Goal: Task Accomplishment & Management: Use online tool/utility

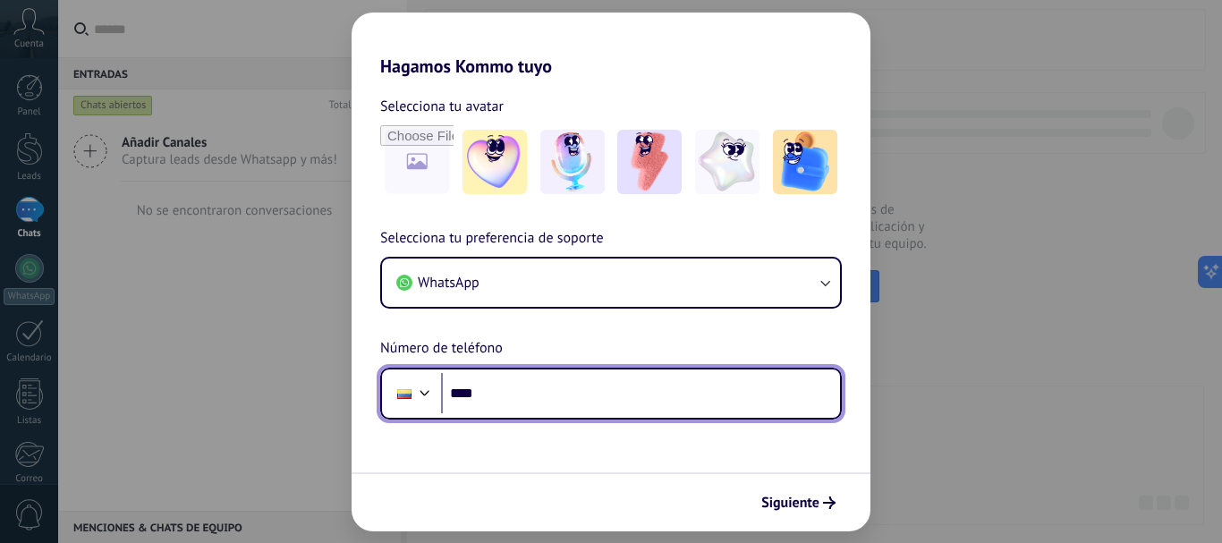
click at [535, 393] on input "****" at bounding box center [640, 393] width 399 height 41
type input "**********"
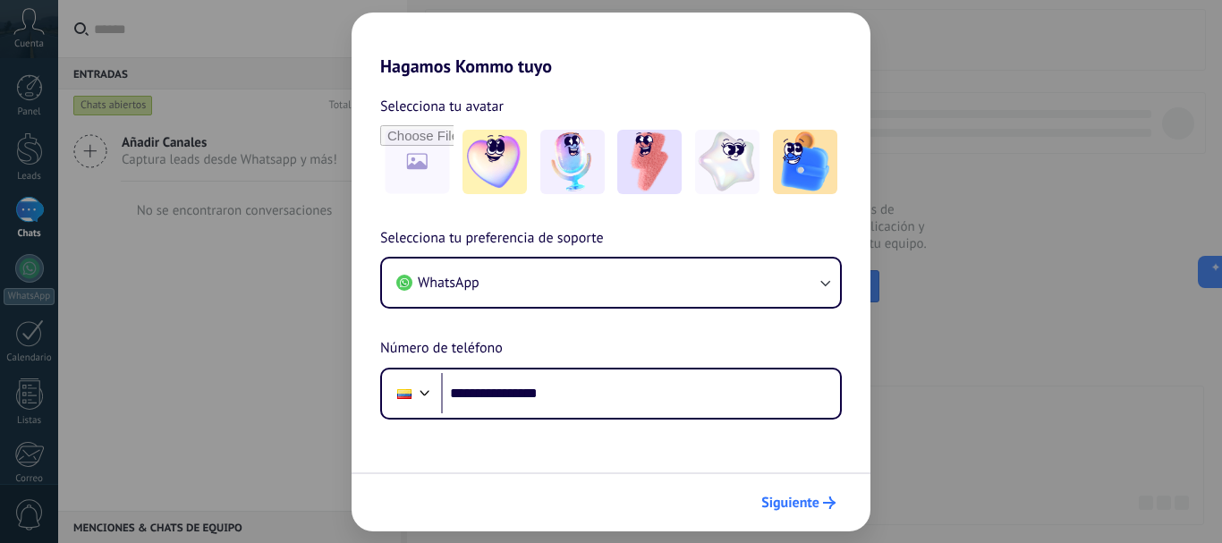
click at [797, 498] on span "Siguiente" at bounding box center [790, 502] width 58 height 13
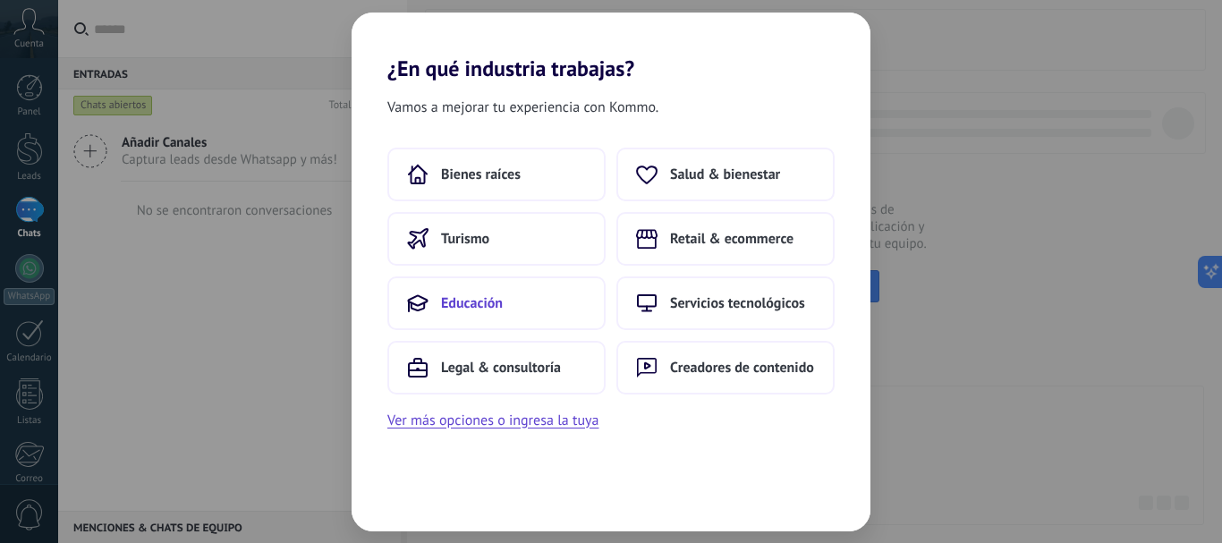
click at [487, 302] on span "Educación" at bounding box center [472, 303] width 62 height 18
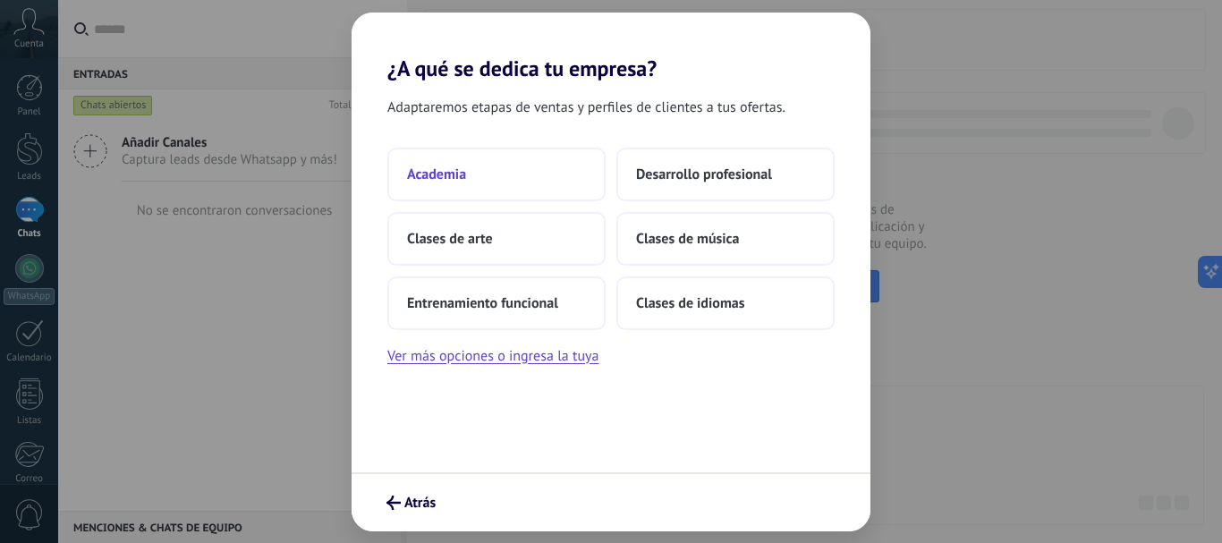
click at [453, 174] on span "Academia" at bounding box center [436, 174] width 59 height 18
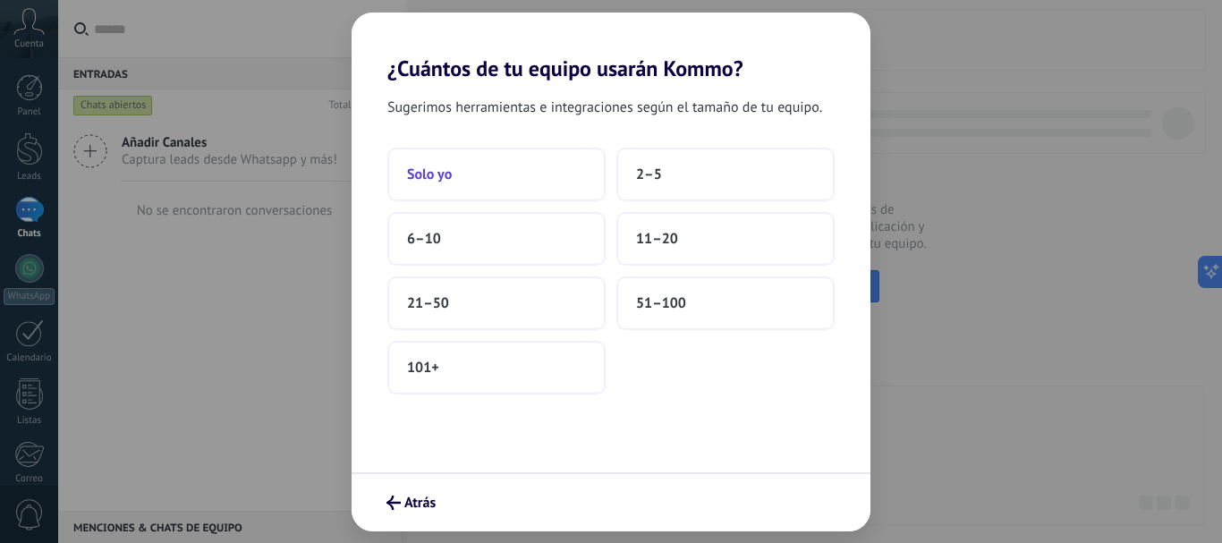
click at [442, 174] on span "Solo yo" at bounding box center [429, 174] width 45 height 18
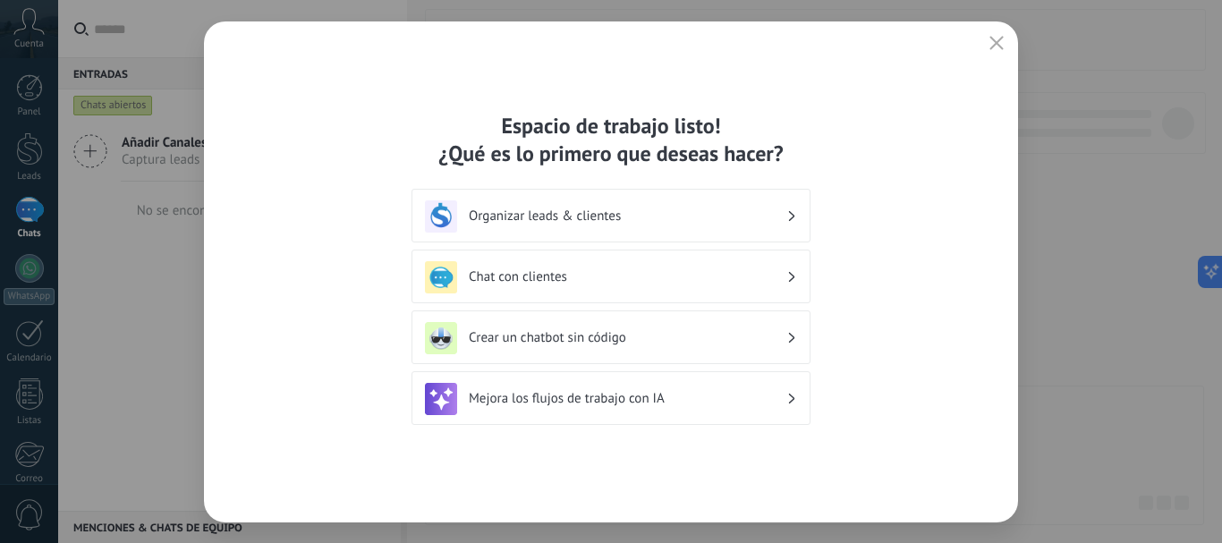
click at [995, 42] on icon "button" at bounding box center [996, 43] width 14 height 14
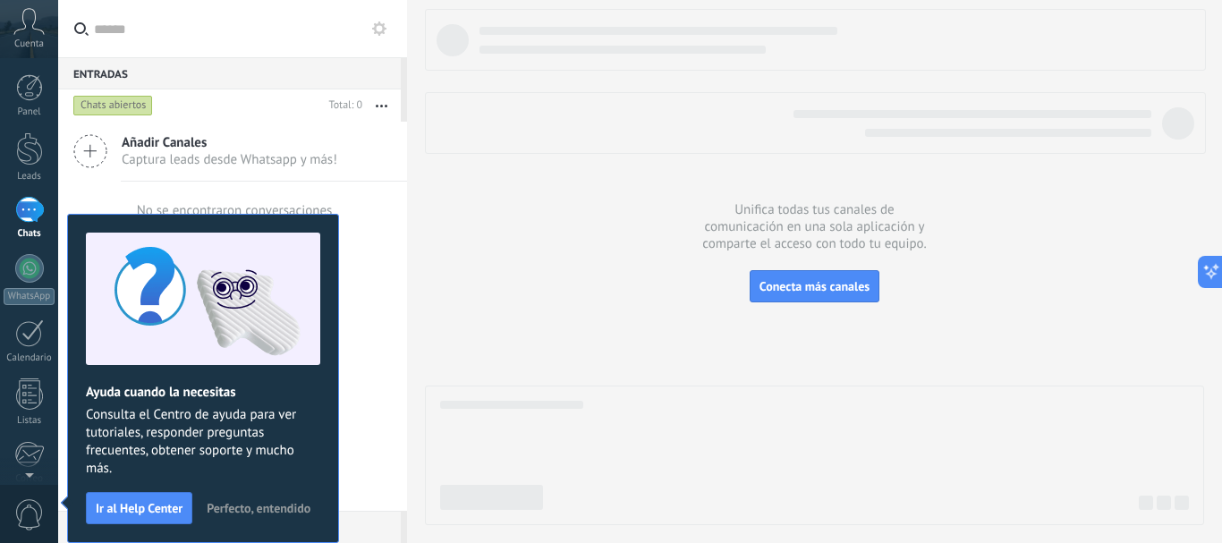
click at [262, 502] on span "Perfecto, entendido" at bounding box center [259, 508] width 104 height 13
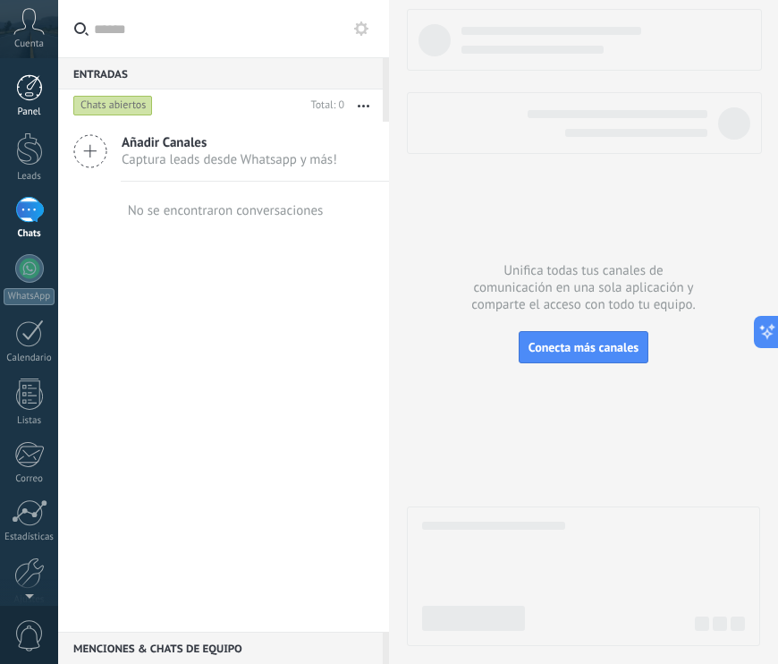
click at [28, 85] on div at bounding box center [29, 87] width 27 height 27
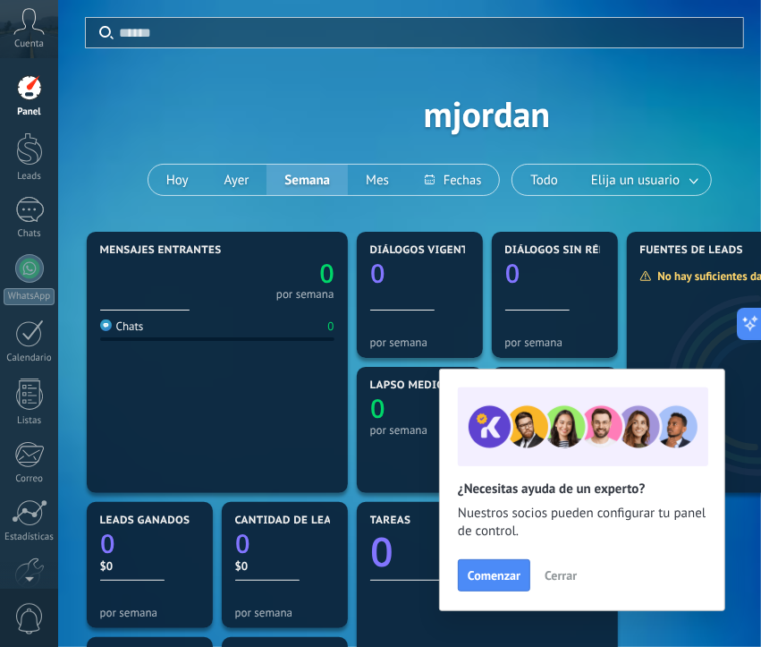
click at [561, 542] on span "Cerrar" at bounding box center [561, 575] width 32 height 13
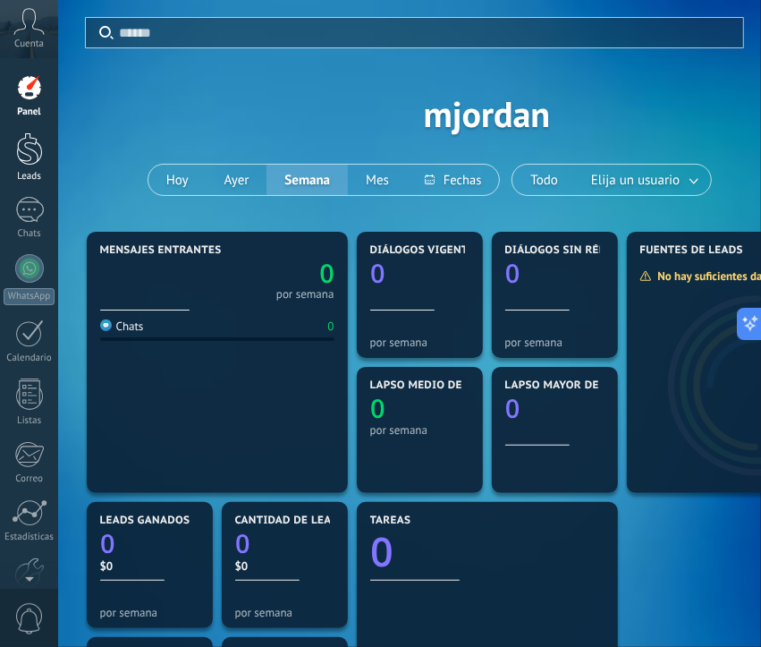
click at [29, 148] on div at bounding box center [29, 148] width 27 height 33
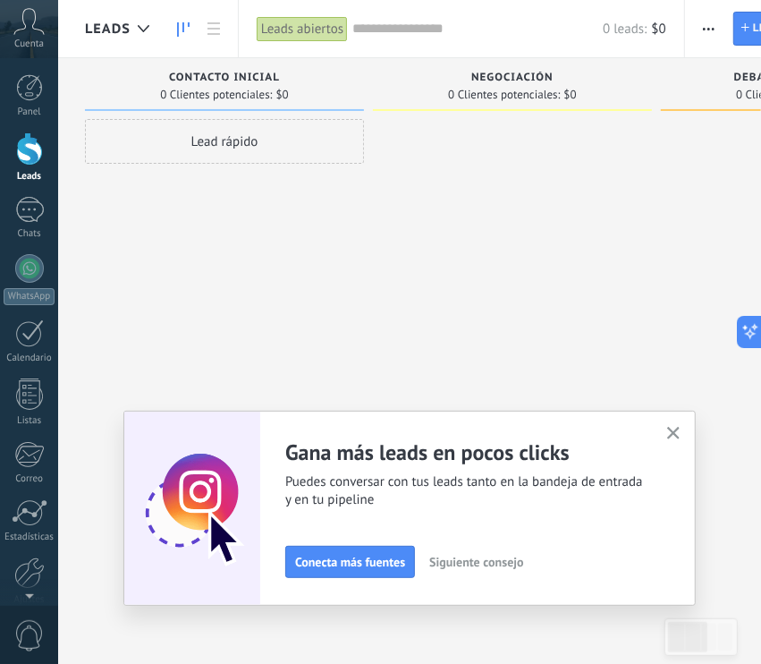
click at [681, 430] on use "button" at bounding box center [673, 433] width 13 height 13
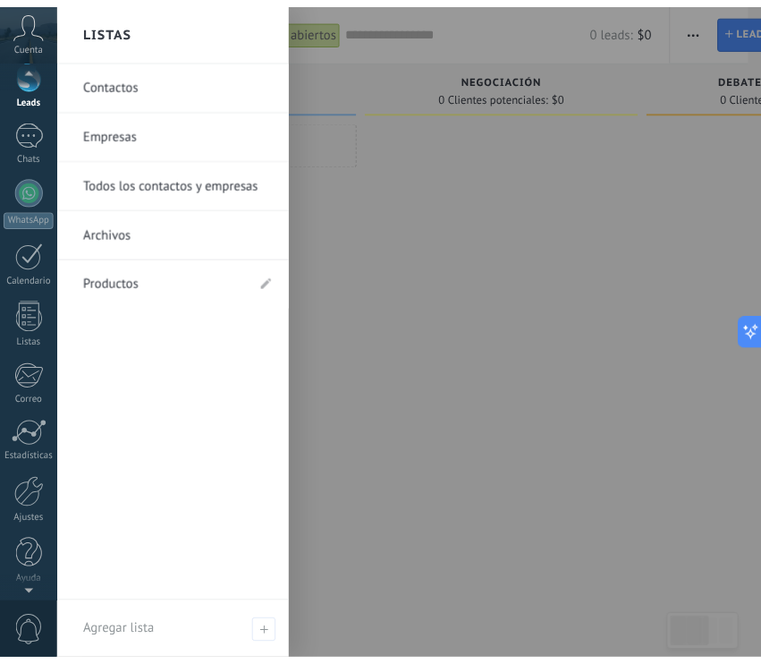
scroll to position [80, 0]
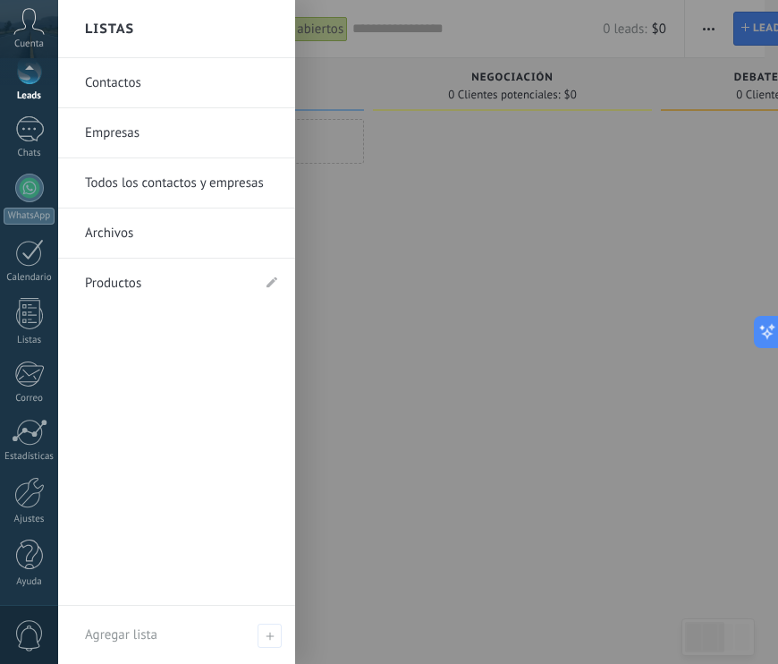
click at [28, 542] on div "Ayuda" at bounding box center [30, 582] width 52 height 12
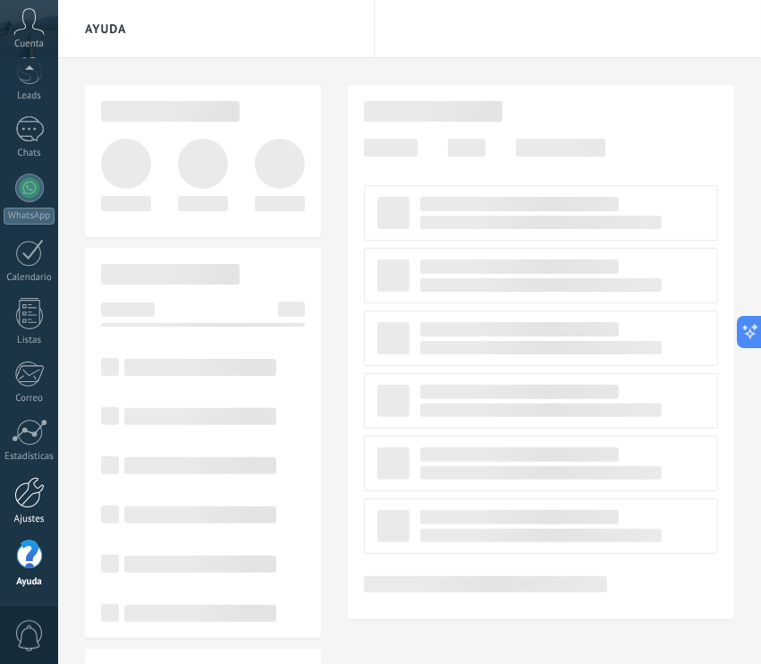
click at [27, 490] on div at bounding box center [29, 492] width 30 height 31
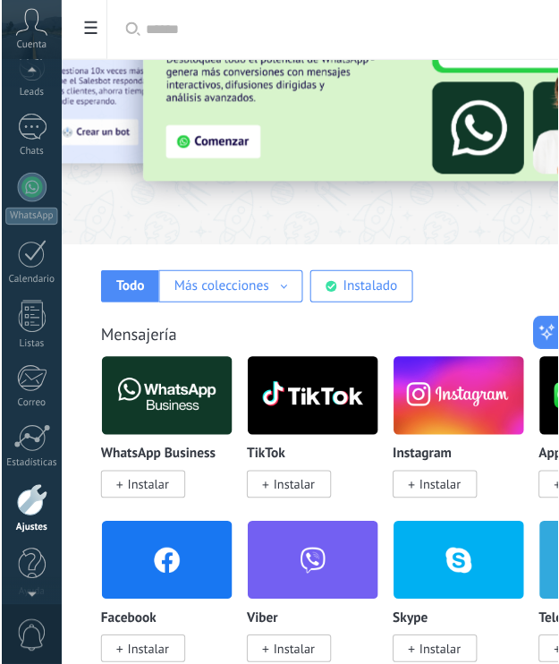
scroll to position [97, 0]
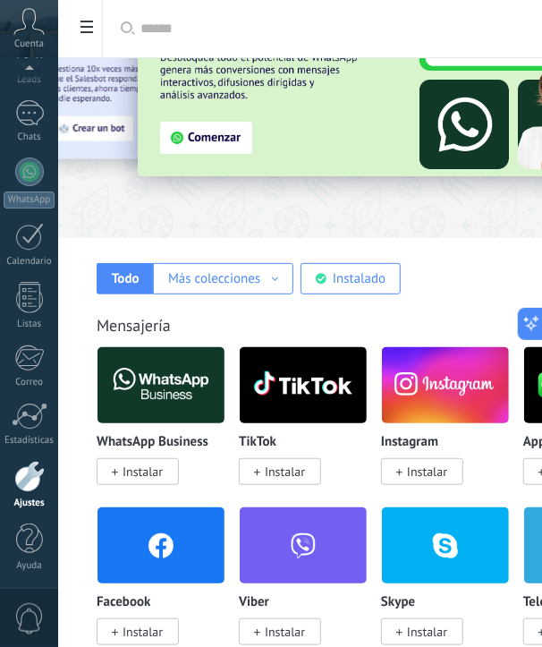
click at [159, 542] on img at bounding box center [160, 545] width 127 height 87
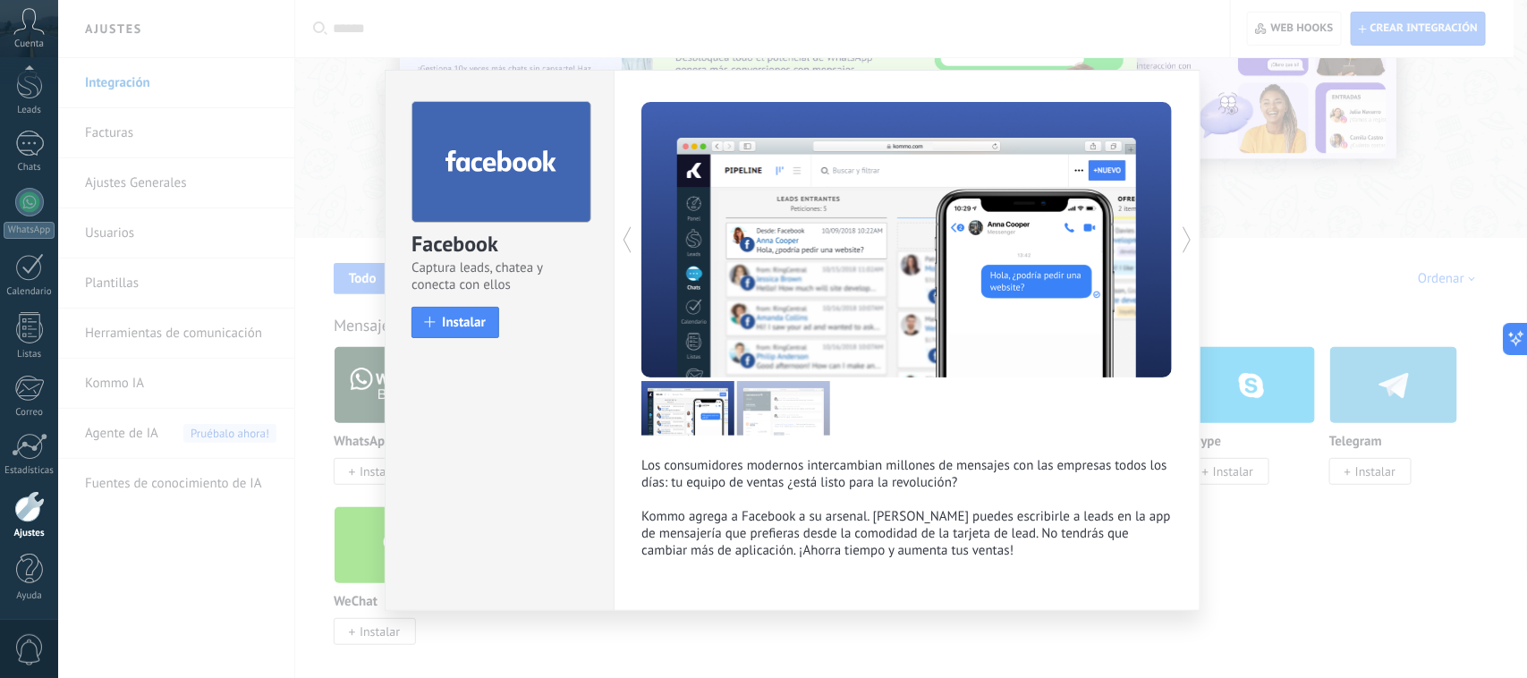
scroll to position [65, 0]
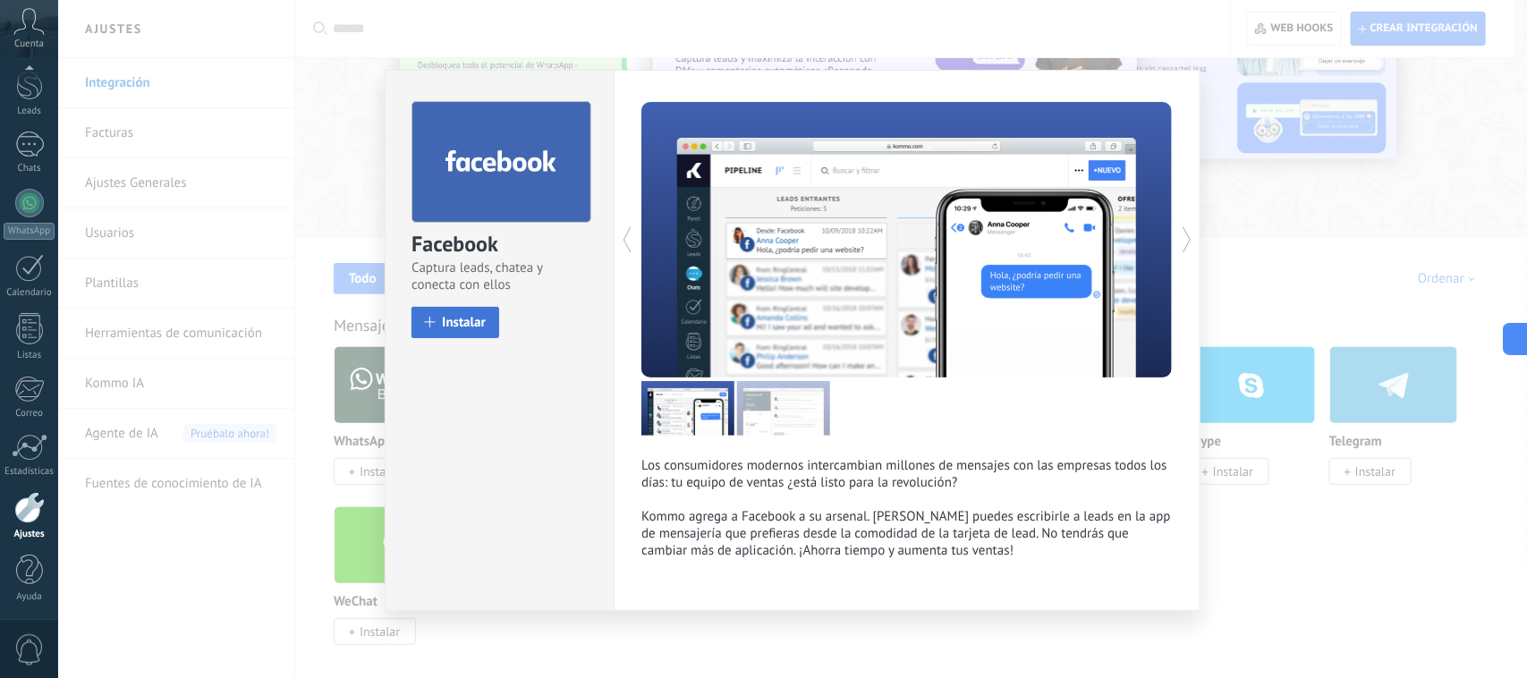
click at [465, 323] on span "Instalar" at bounding box center [464, 322] width 44 height 13
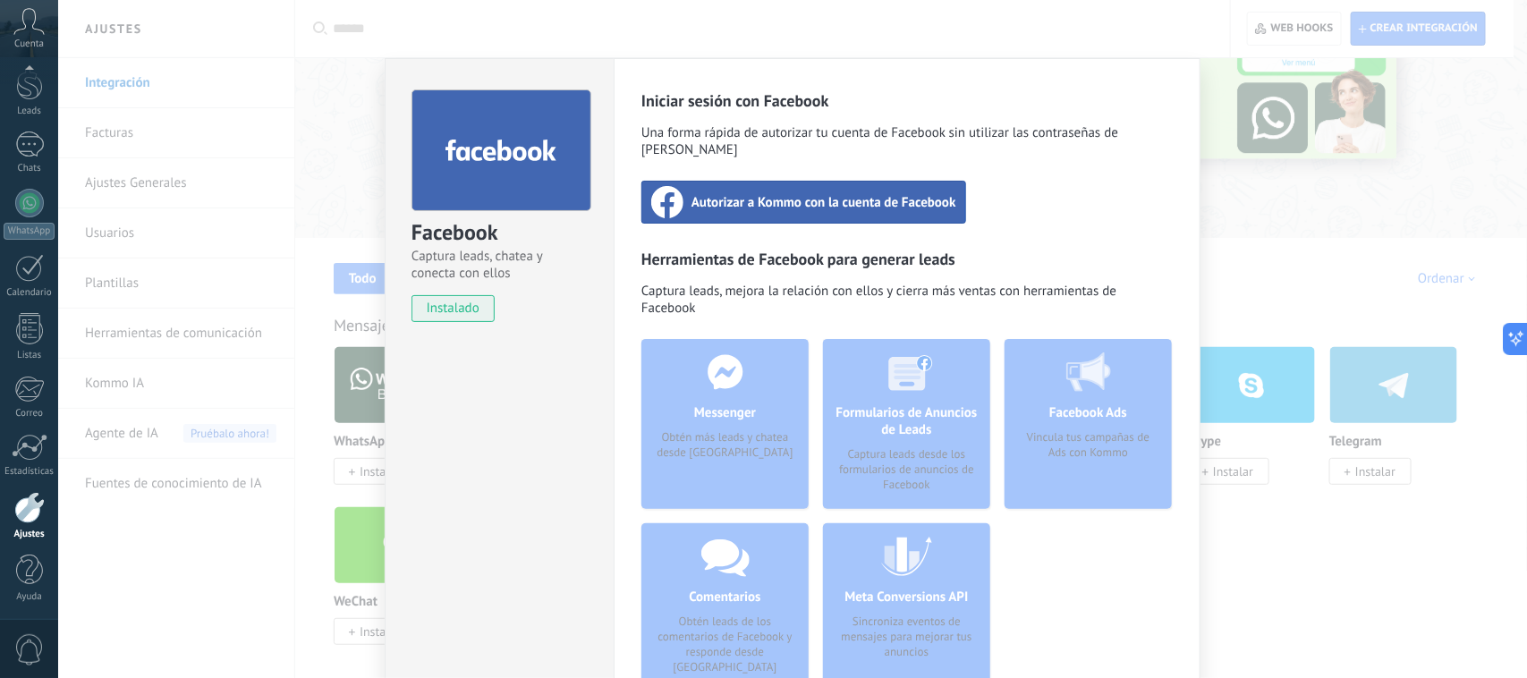
click at [779, 193] on span "Autorizar a Kommo con la cuenta de Facebook" at bounding box center [823, 202] width 265 height 18
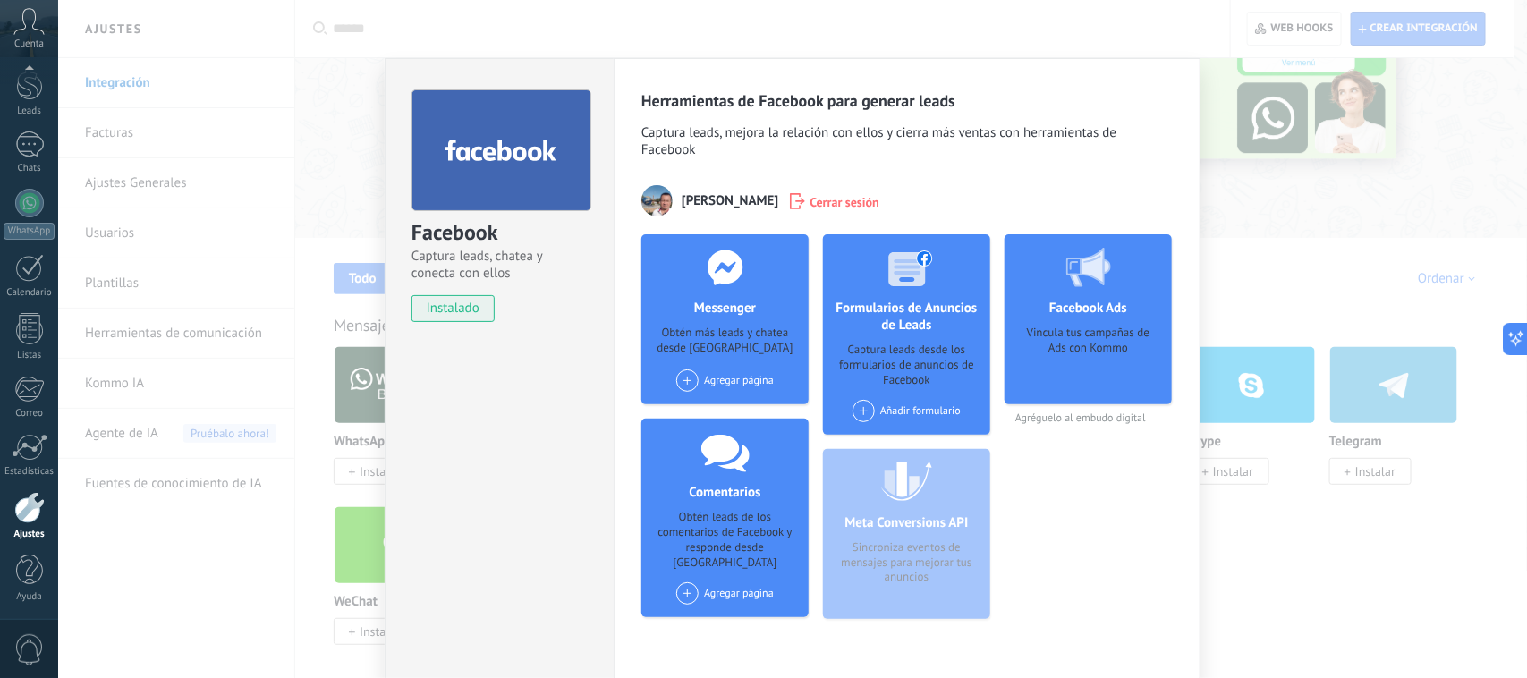
click at [1221, 197] on div "Facebook Captura leads, chatea y conecta con ellos instalado Desinstalar Herram…" at bounding box center [792, 339] width 1469 height 678
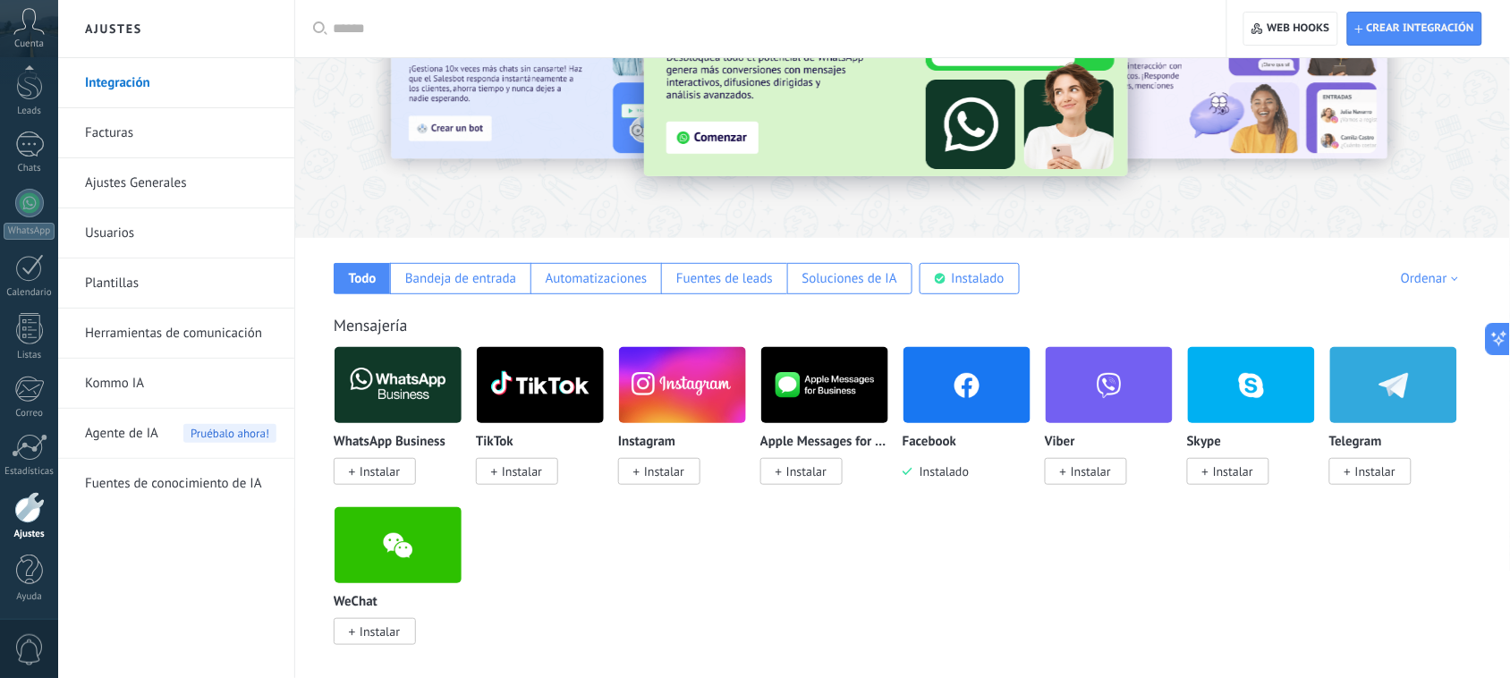
click at [945, 394] on img at bounding box center [966, 385] width 127 height 87
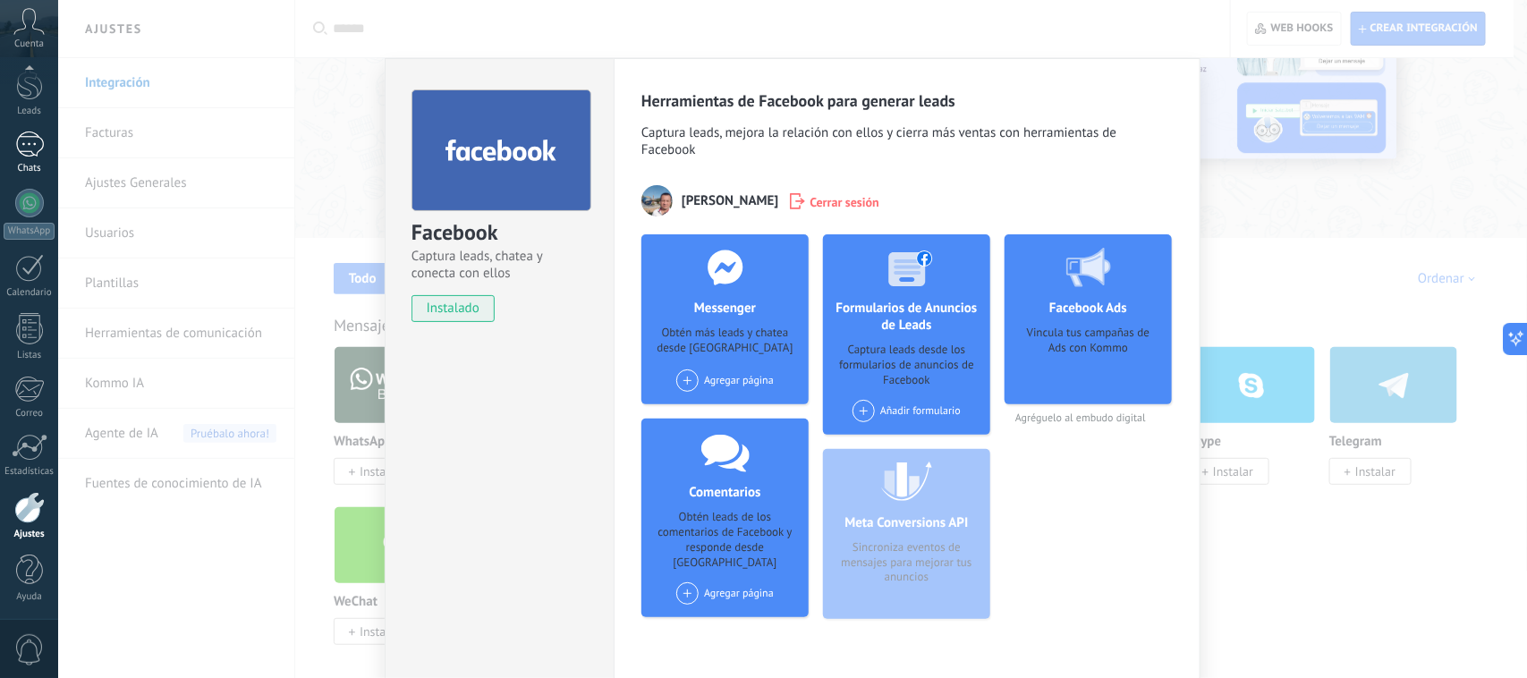
click at [40, 143] on div at bounding box center [29, 144] width 29 height 26
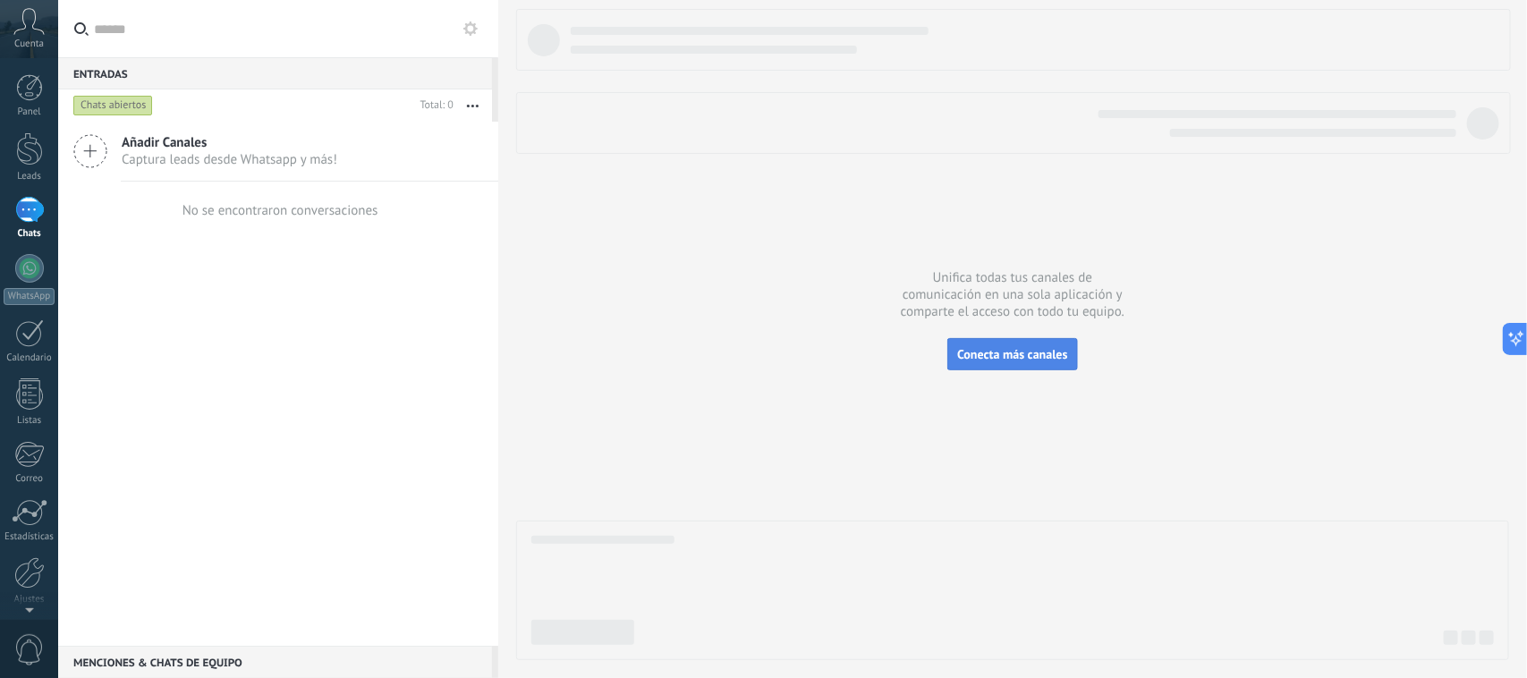
click at [1003, 355] on span "Conecta más canales" at bounding box center [1012, 354] width 110 height 16
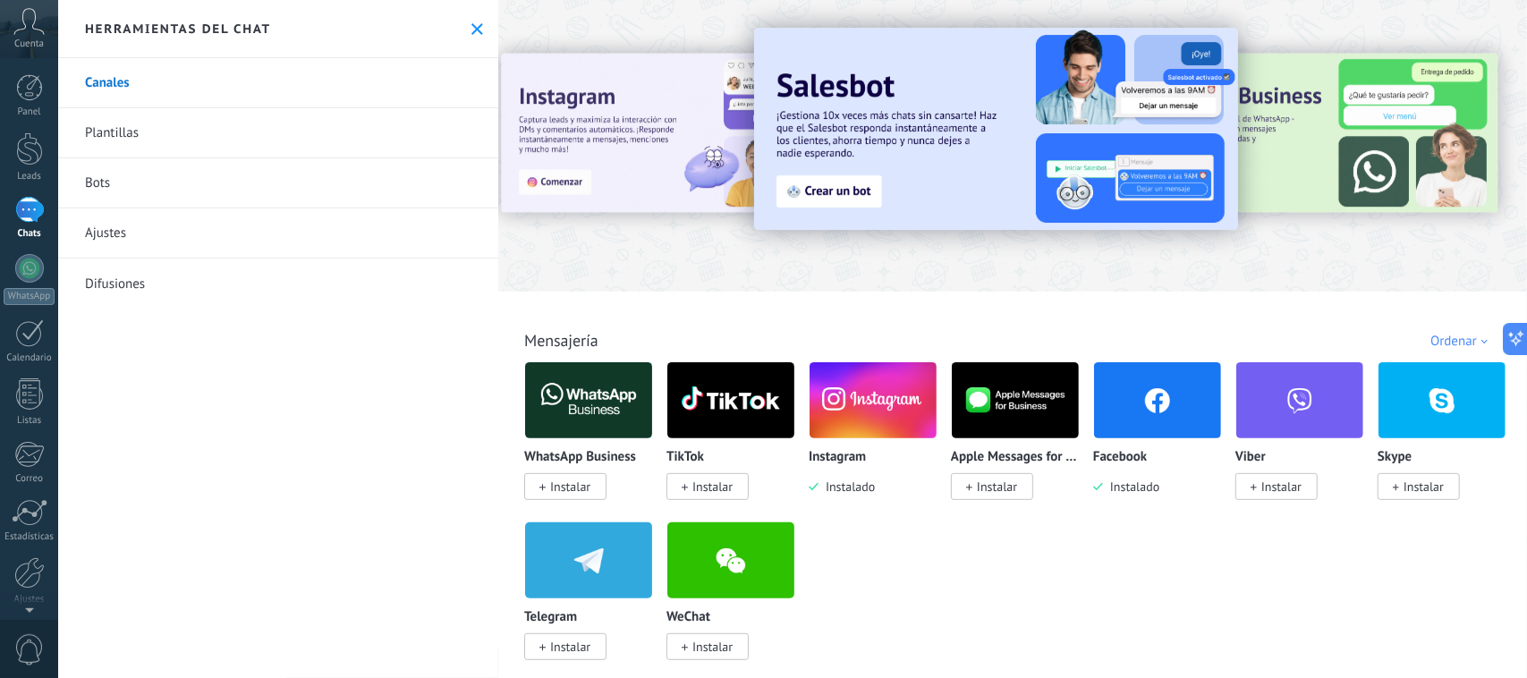
click at [1163, 408] on img at bounding box center [1157, 400] width 127 height 87
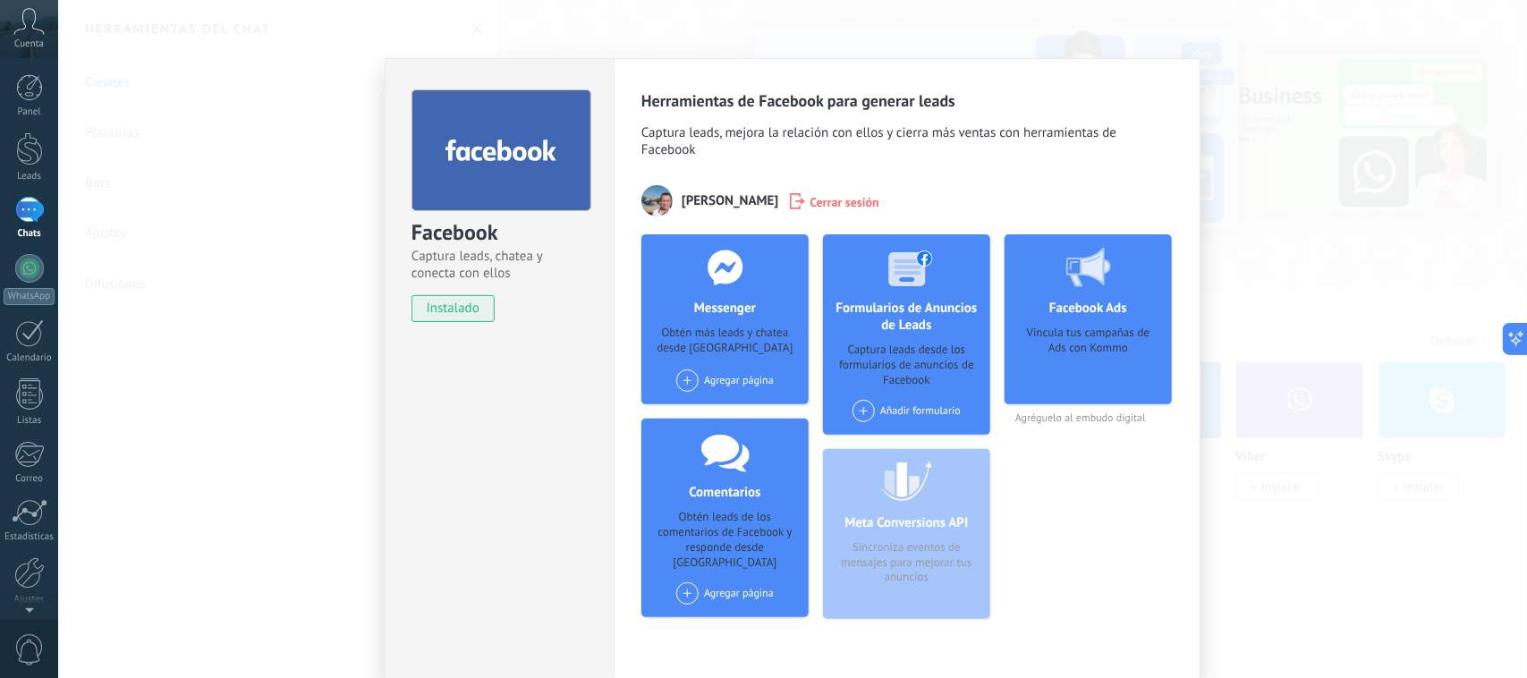
click at [730, 374] on div "Agregar página" at bounding box center [724, 380] width 97 height 22
click at [734, 418] on div "Jordan Market IA" at bounding box center [734, 413] width 120 height 39
click at [677, 378] on div at bounding box center [677, 380] width 22 height 22
click at [711, 380] on div "Jordan Market IA" at bounding box center [731, 380] width 76 height 13
click at [28, 207] on div at bounding box center [29, 210] width 29 height 26
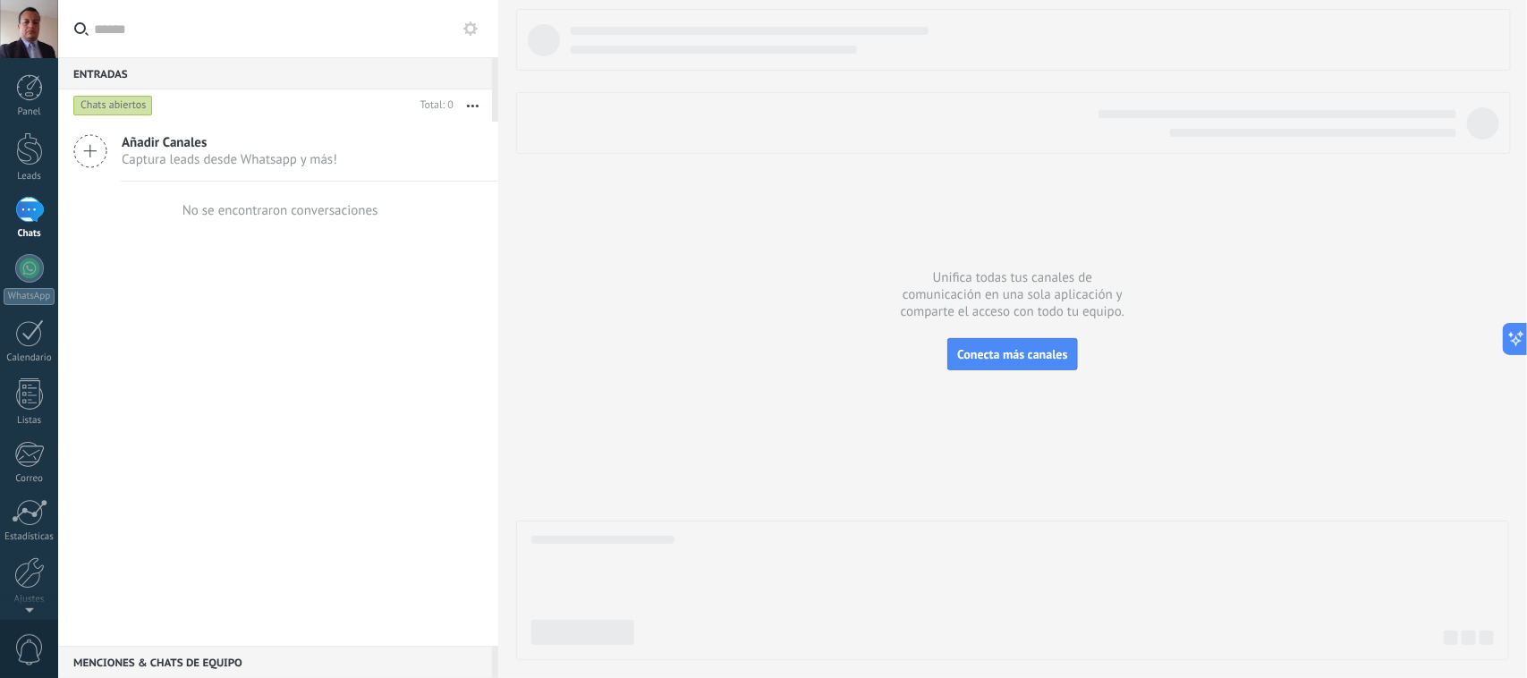
click at [168, 143] on span "Añadir Canales" at bounding box center [230, 142] width 216 height 17
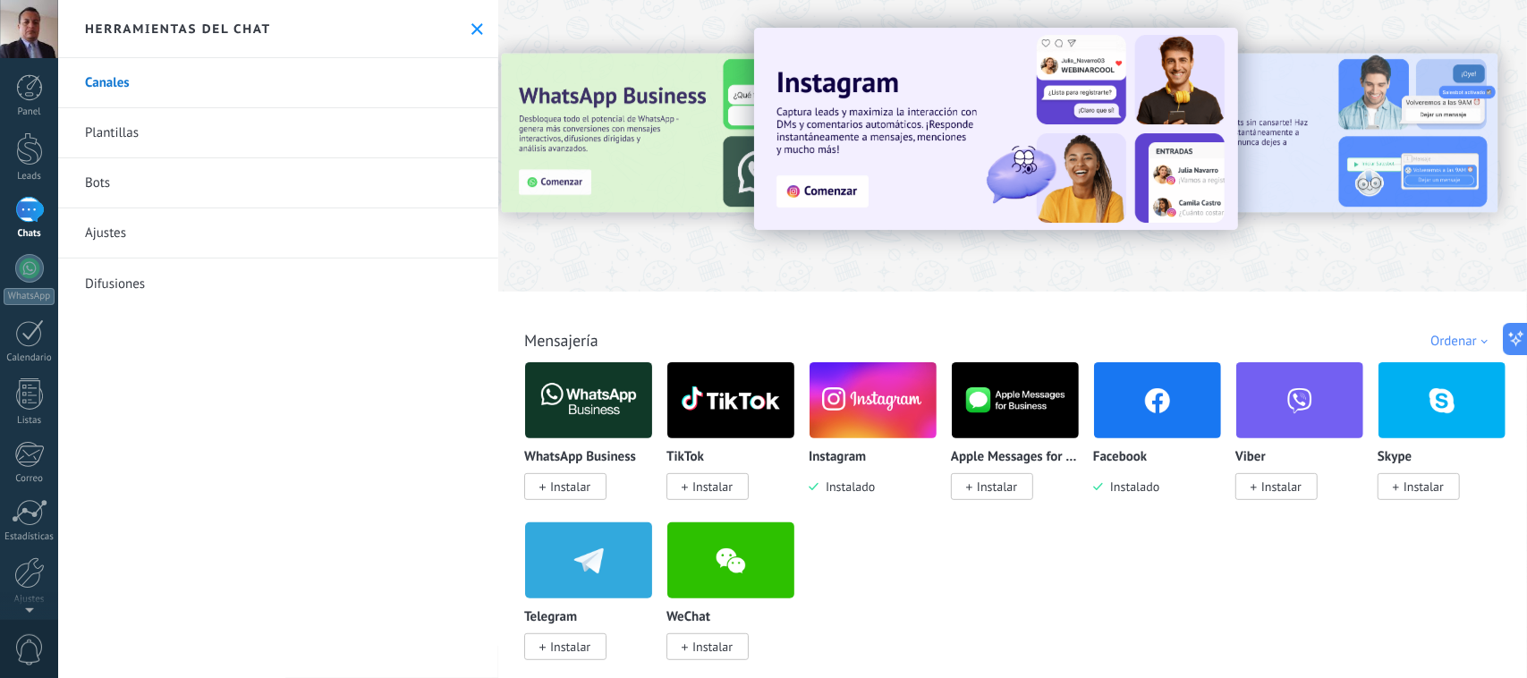
click at [109, 126] on link "Plantillas" at bounding box center [278, 133] width 440 height 50
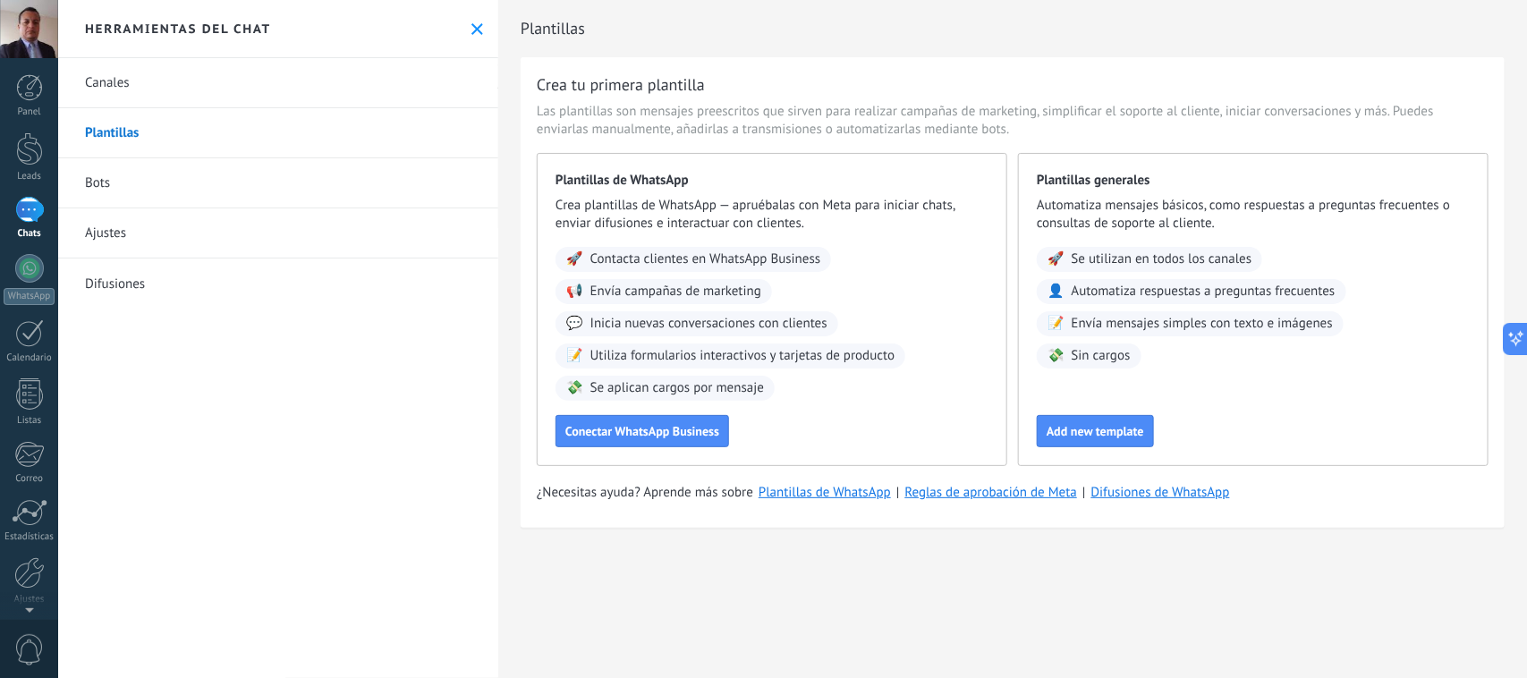
click at [112, 86] on link "Canales" at bounding box center [278, 83] width 440 height 50
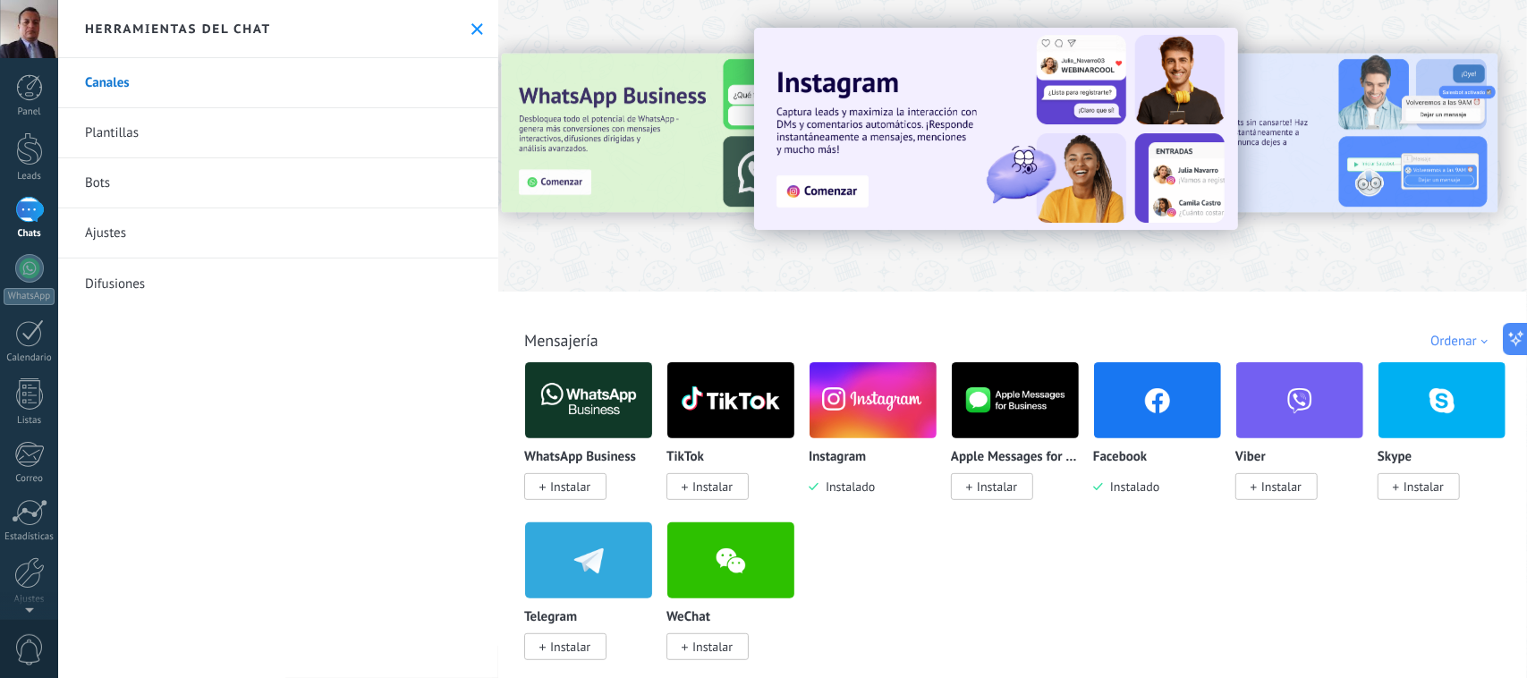
click at [1146, 487] on span "Instalado" at bounding box center [1131, 486] width 56 height 16
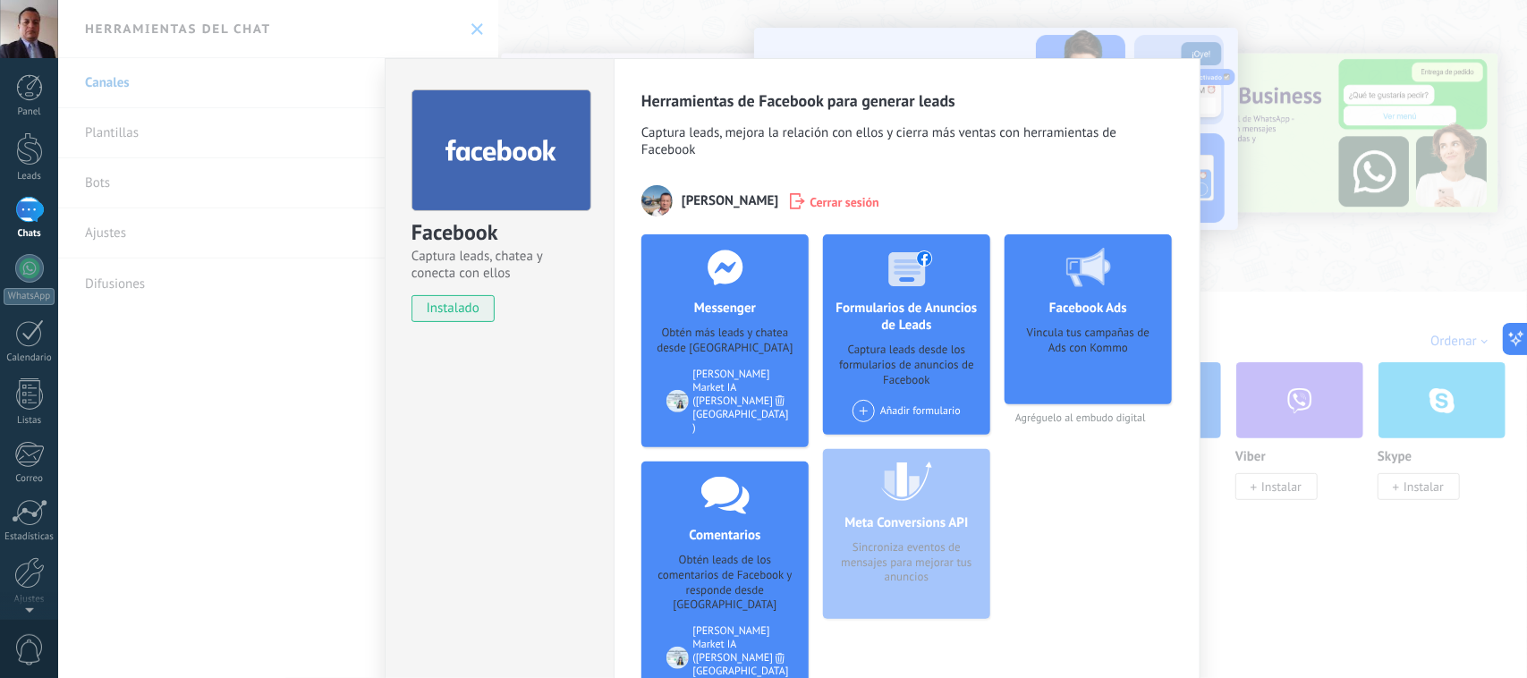
click at [1366, 296] on div "Facebook Captura leads, chatea y conecta con ellos instalado Desinstalar Herram…" at bounding box center [792, 339] width 1469 height 678
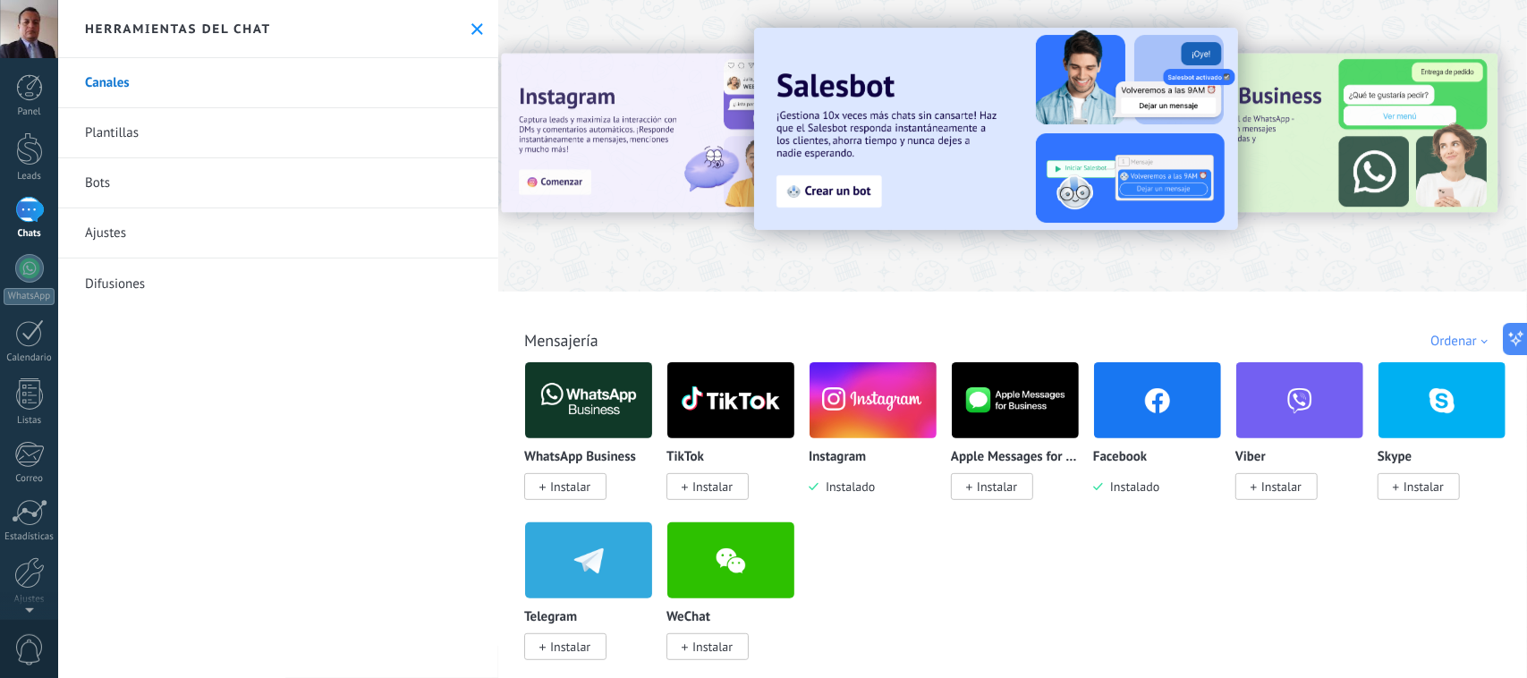
click at [1404, 391] on div "WhatsApp Business Instalar TikTok Instalar Instagram Instalado Apple Messages f…" at bounding box center [1021, 521] width 995 height 320
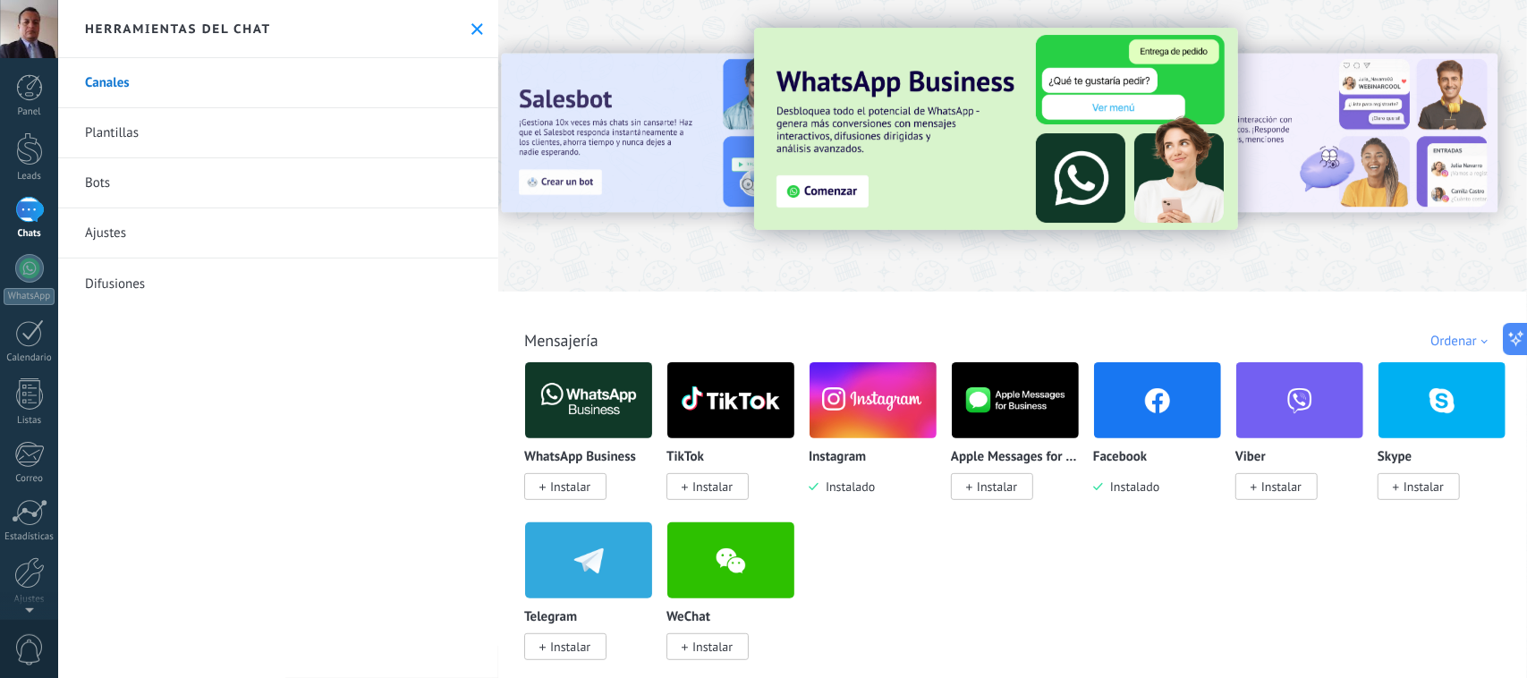
click at [1149, 399] on img at bounding box center [1157, 400] width 127 height 87
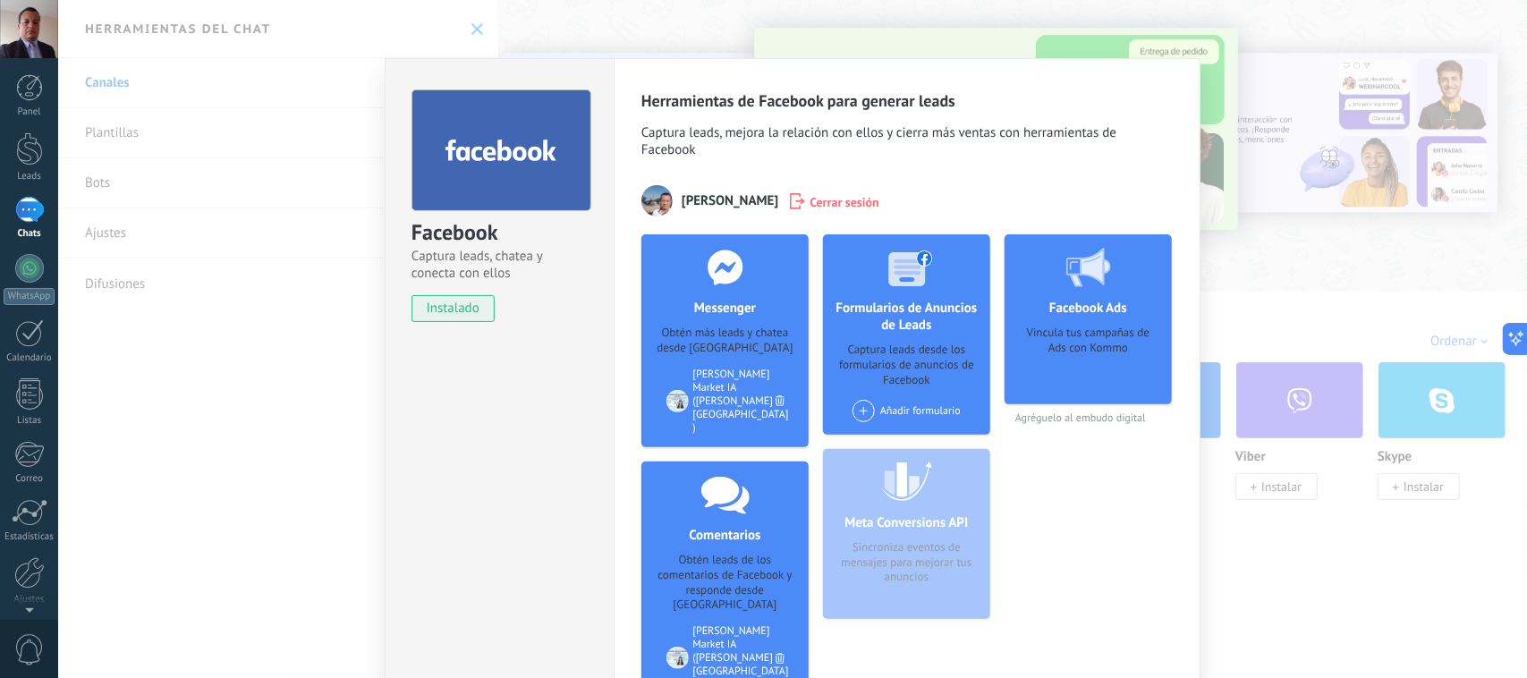
click at [739, 369] on div "[PERSON_NAME] Market IA ([PERSON_NAME][GEOGRAPHIC_DATA] )" at bounding box center [741, 401] width 96 height 67
click at [714, 307] on h4 "Messenger" at bounding box center [725, 308] width 71 height 17
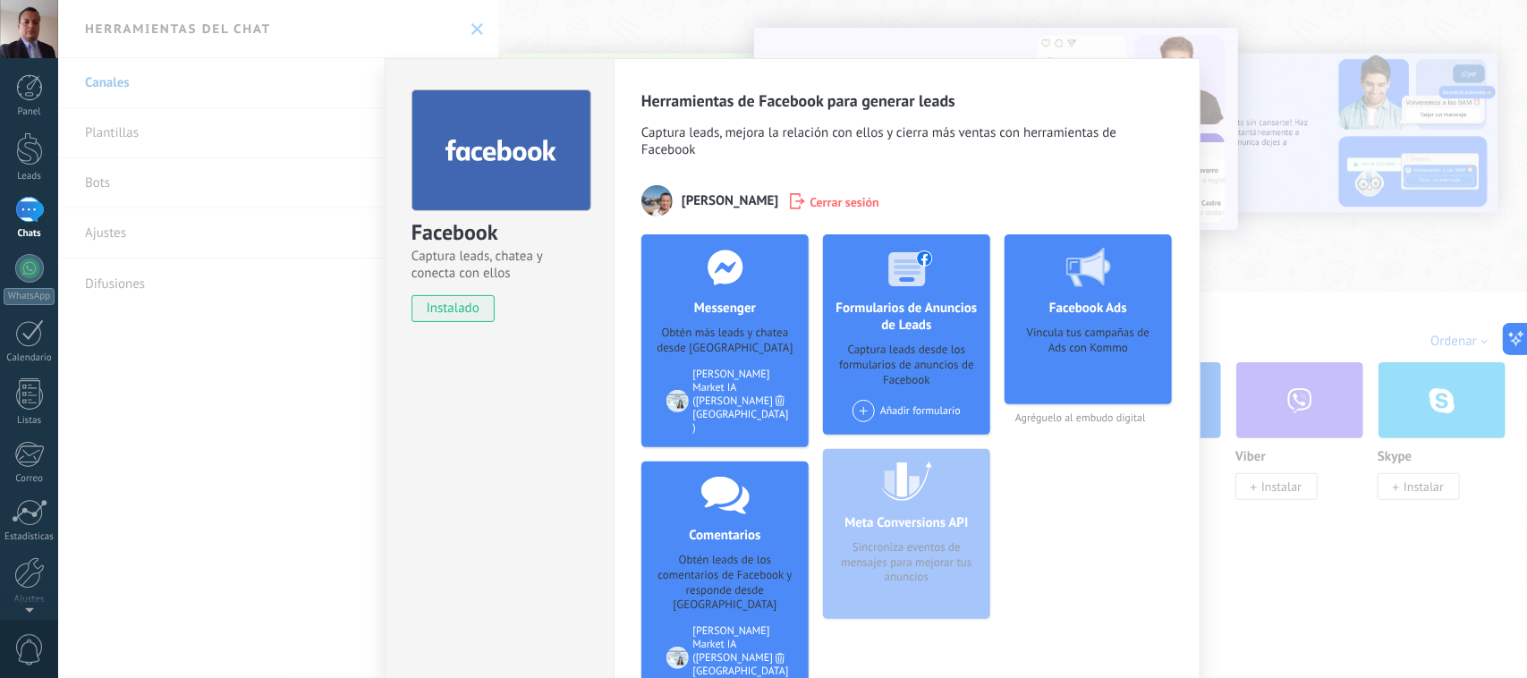
click at [879, 206] on span "Cerrar sesión" at bounding box center [844, 201] width 70 height 18
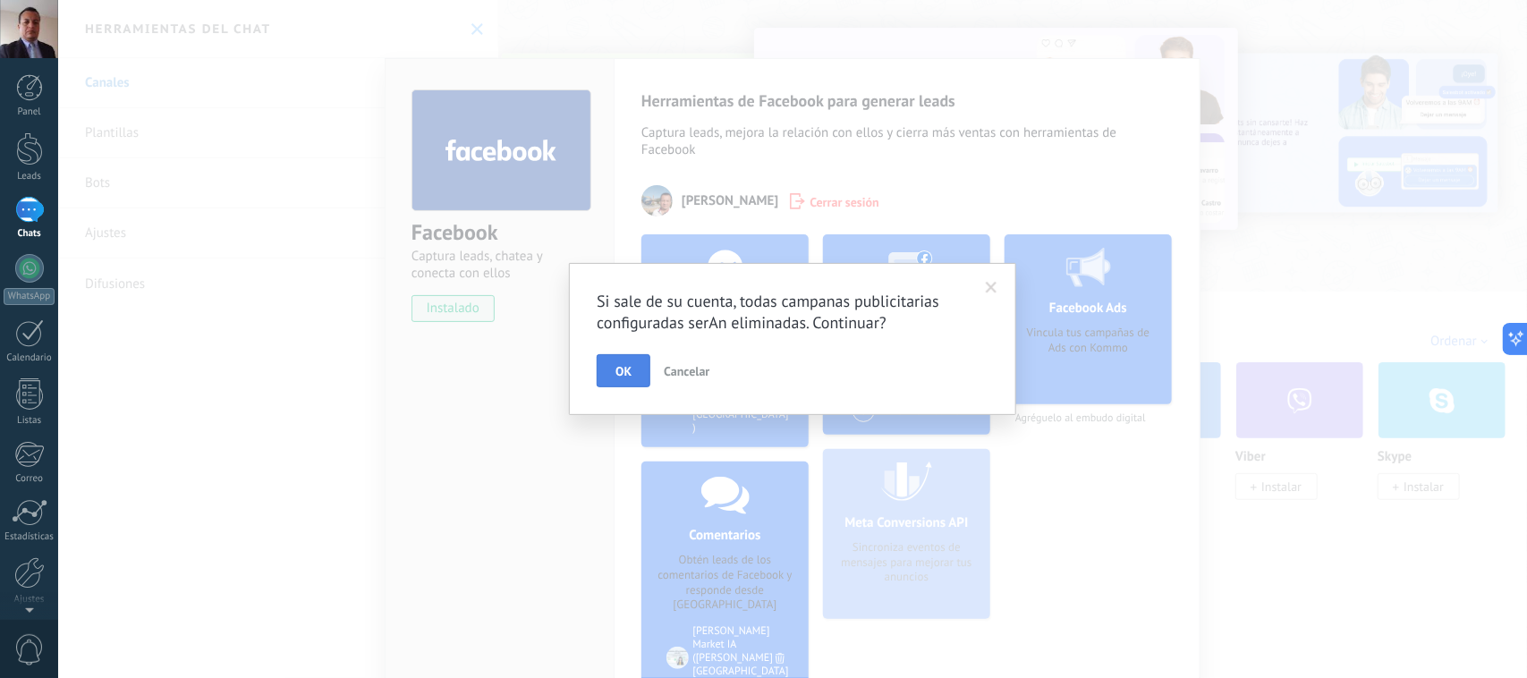
click at [628, 369] on span "OK" at bounding box center [623, 371] width 16 height 13
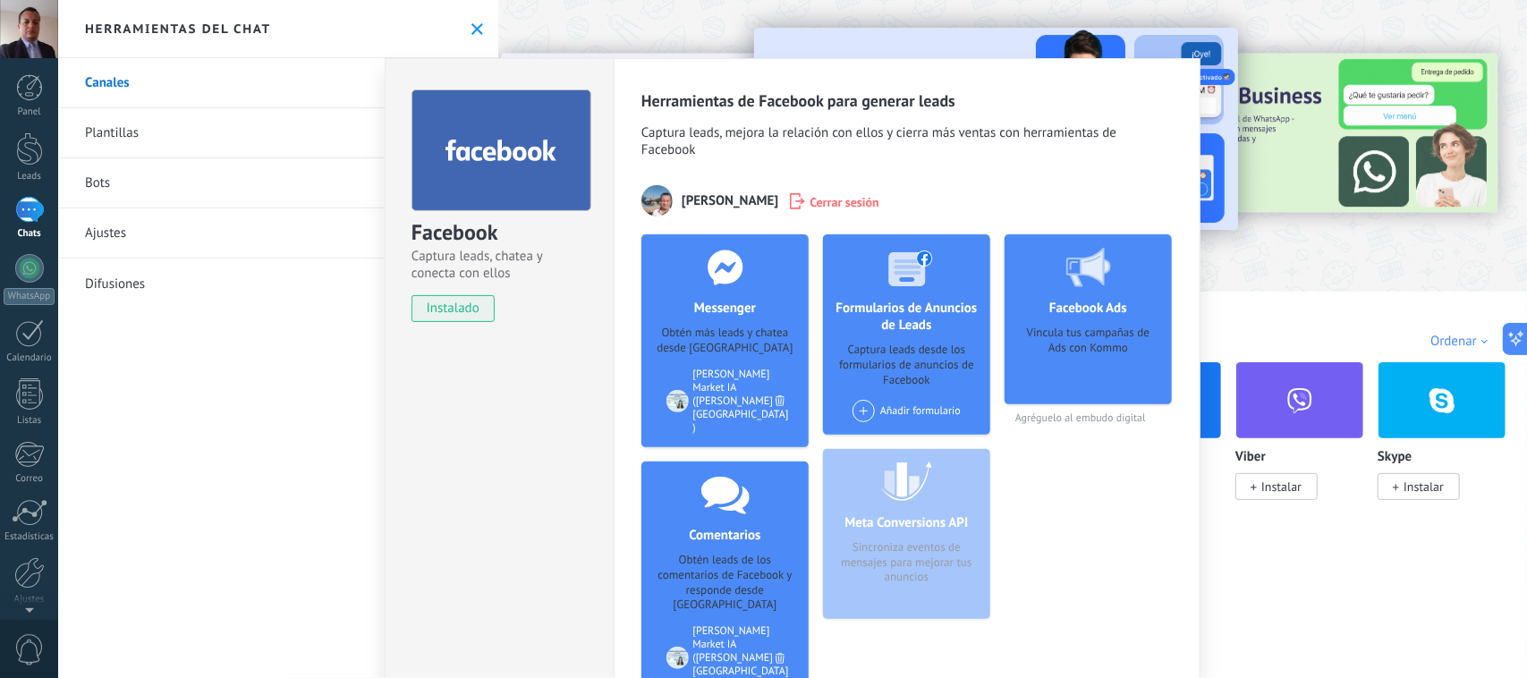
click at [879, 202] on span "Cerrar sesión" at bounding box center [844, 201] width 70 height 18
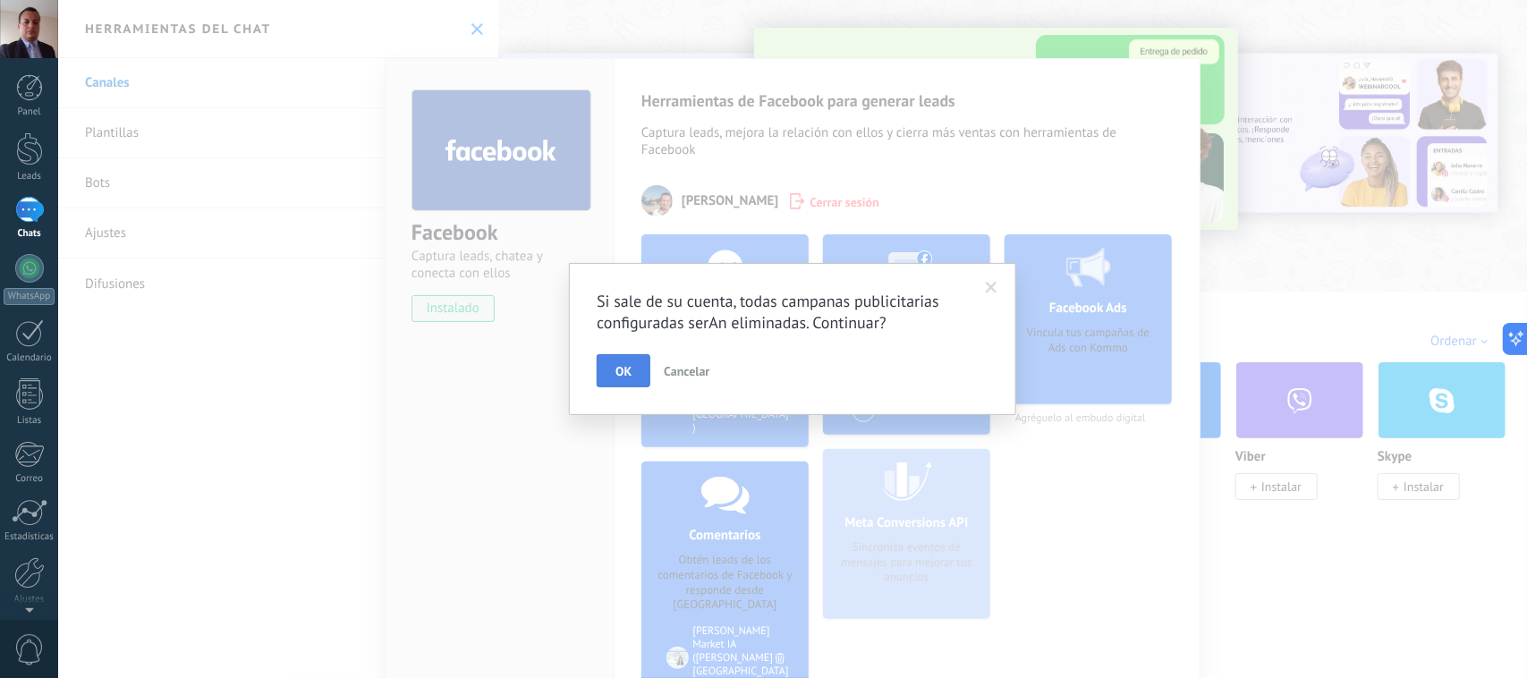
click at [624, 377] on span "OK" at bounding box center [623, 371] width 16 height 13
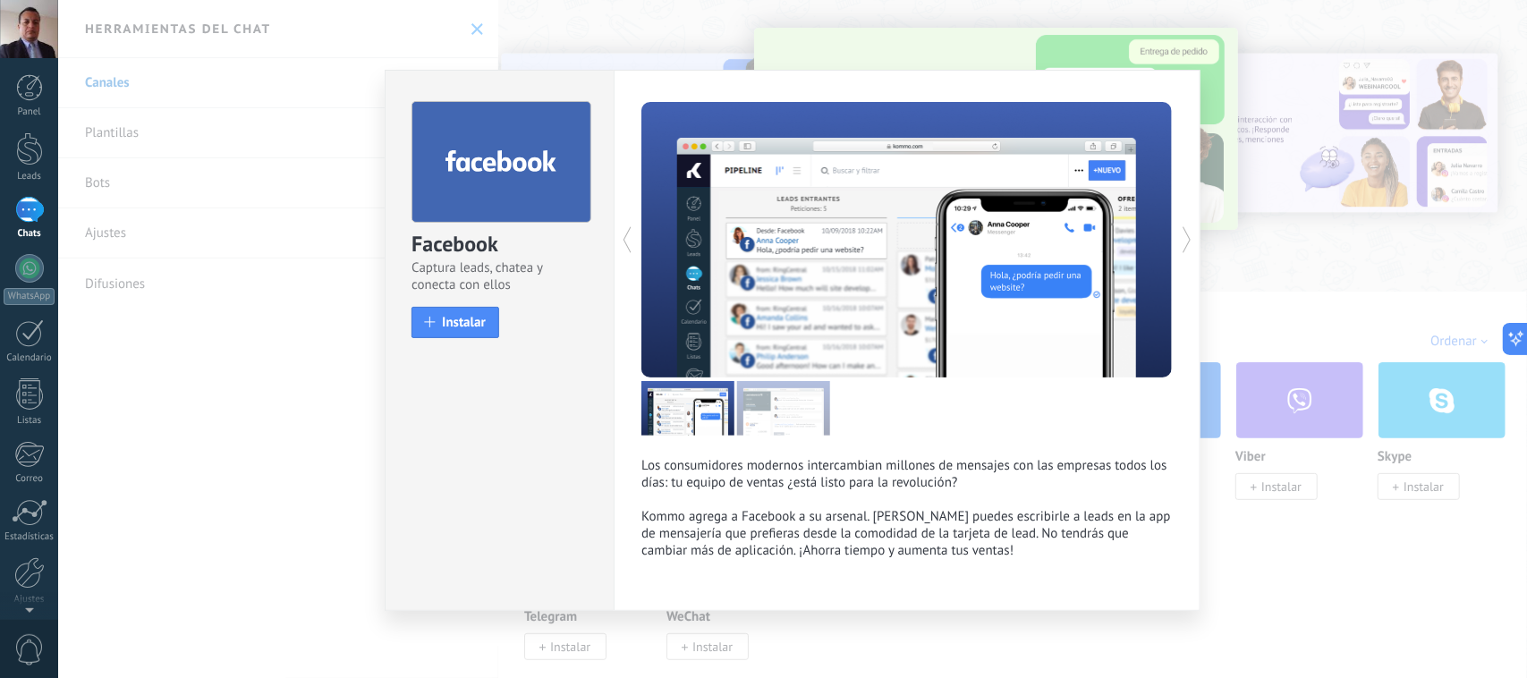
click at [1285, 593] on div "Facebook Captura leads, chatea y conecta con ellos install Instalar Los consumi…" at bounding box center [792, 339] width 1469 height 678
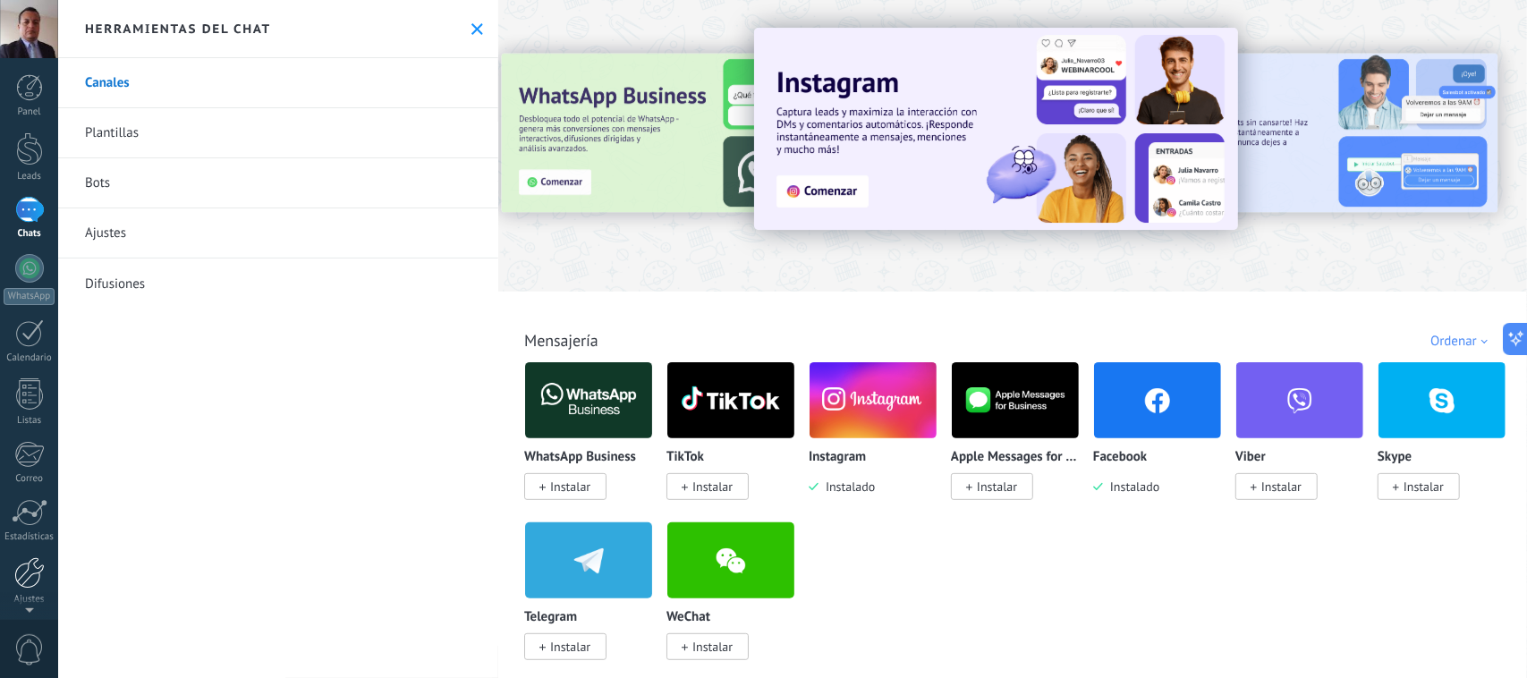
click at [32, 575] on div at bounding box center [29, 572] width 30 height 31
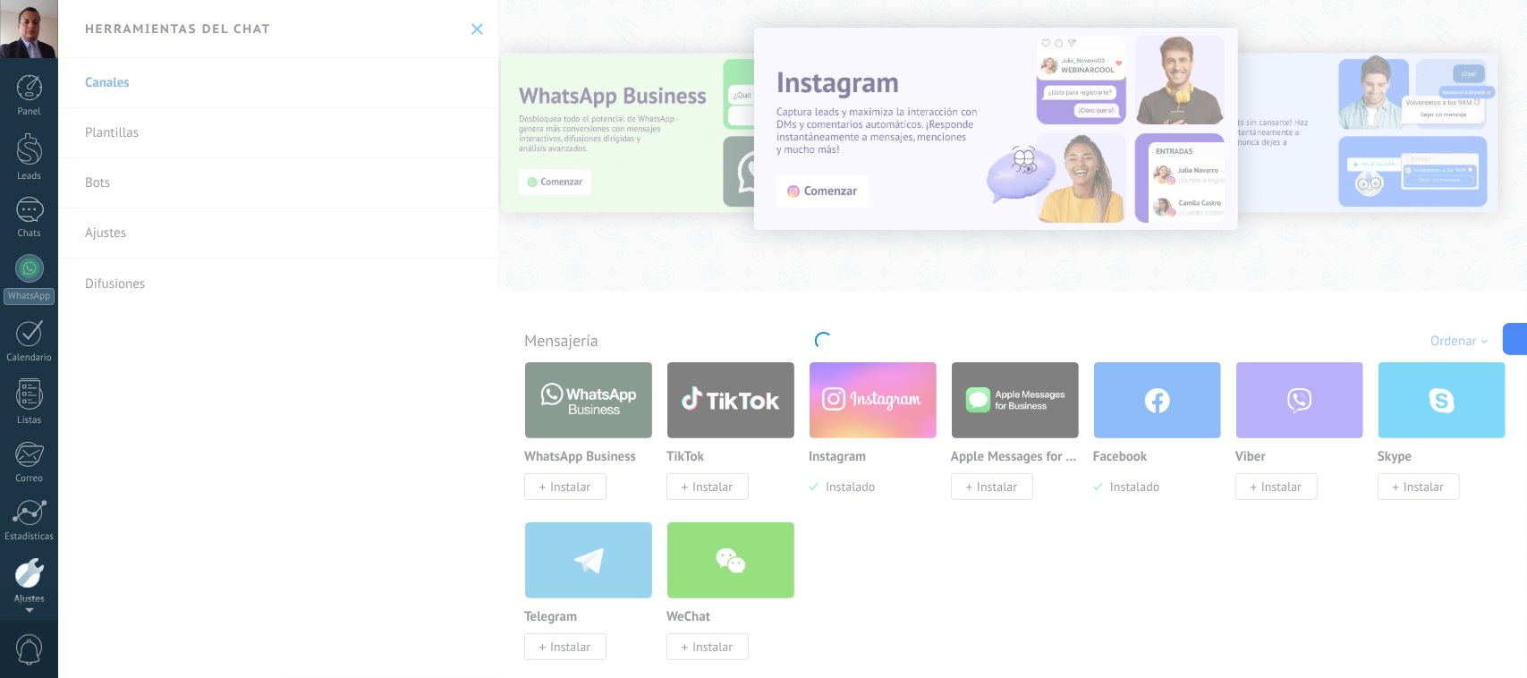
scroll to position [65, 0]
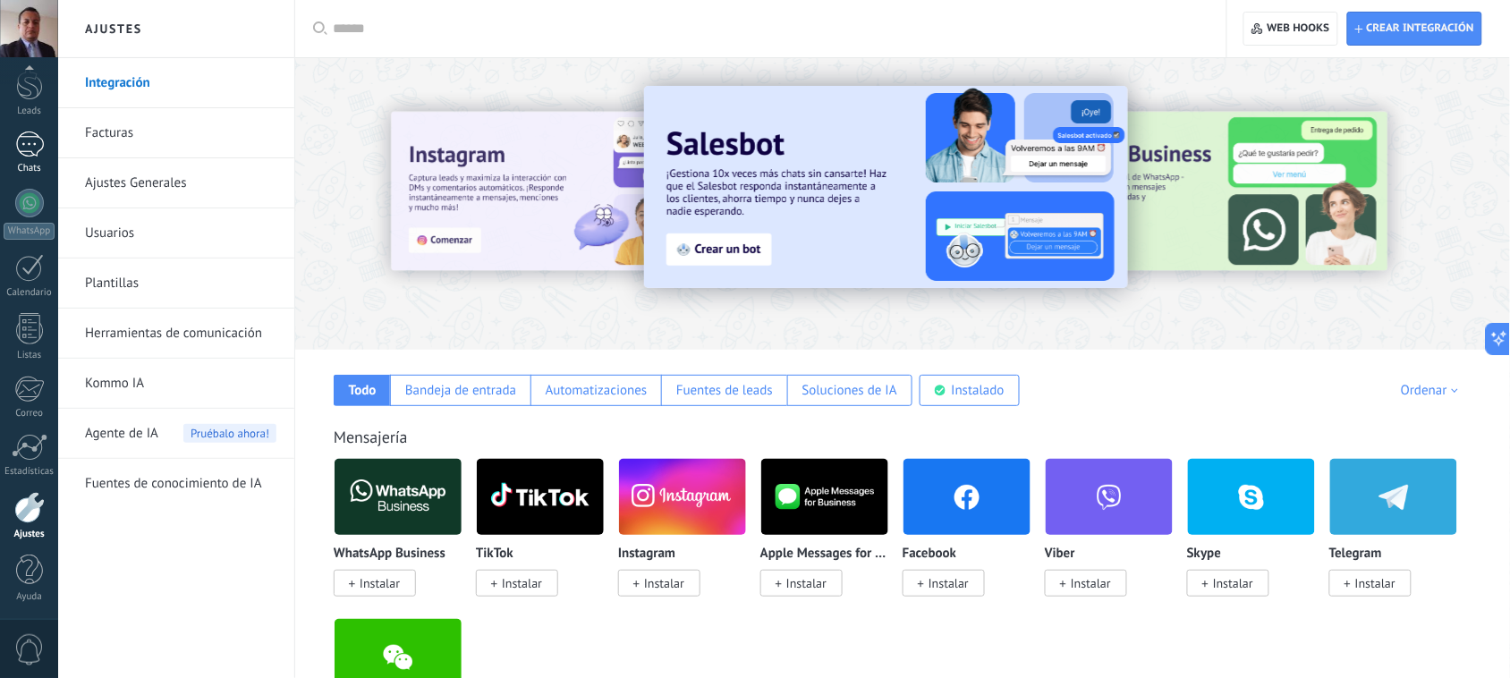
click at [32, 143] on div at bounding box center [29, 144] width 29 height 26
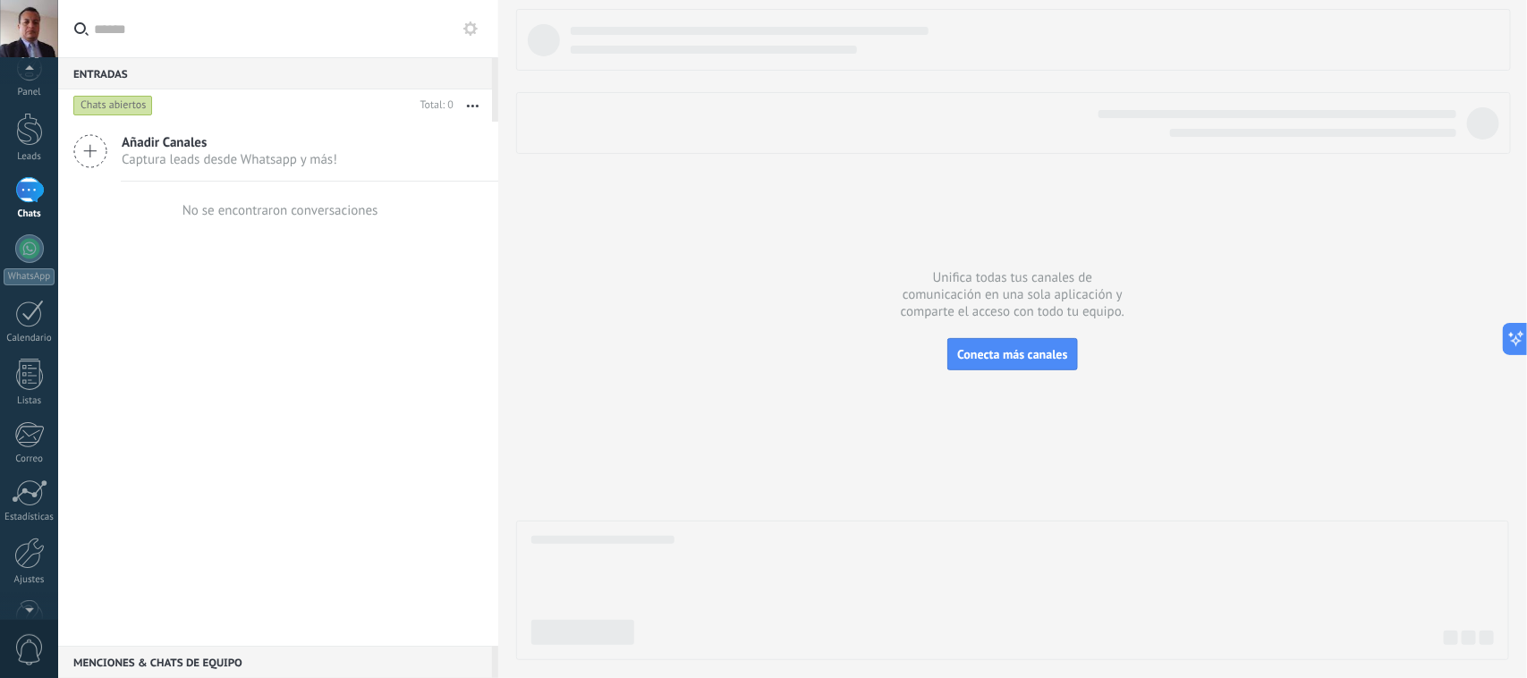
scroll to position [51, 0]
click at [27, 533] on div at bounding box center [29, 521] width 30 height 31
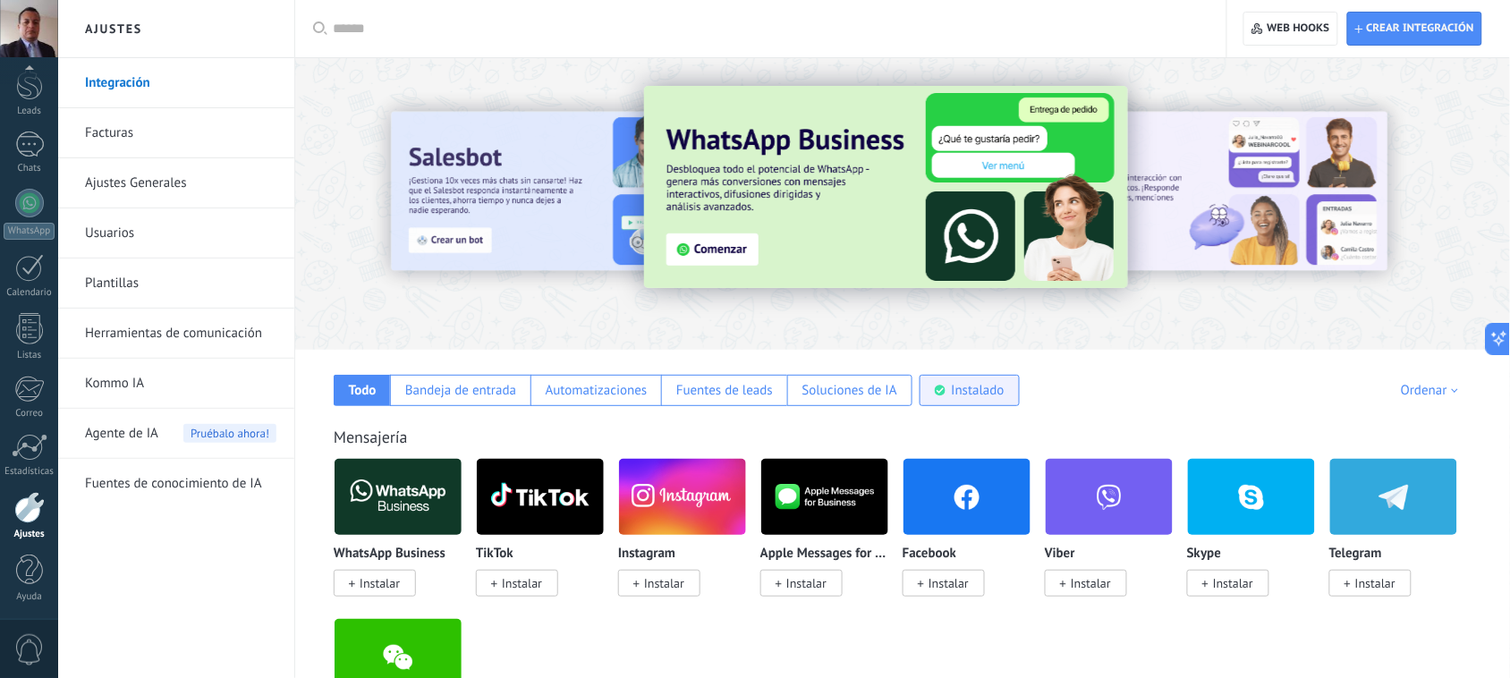
click at [979, 394] on div "Instalado" at bounding box center [978, 390] width 53 height 17
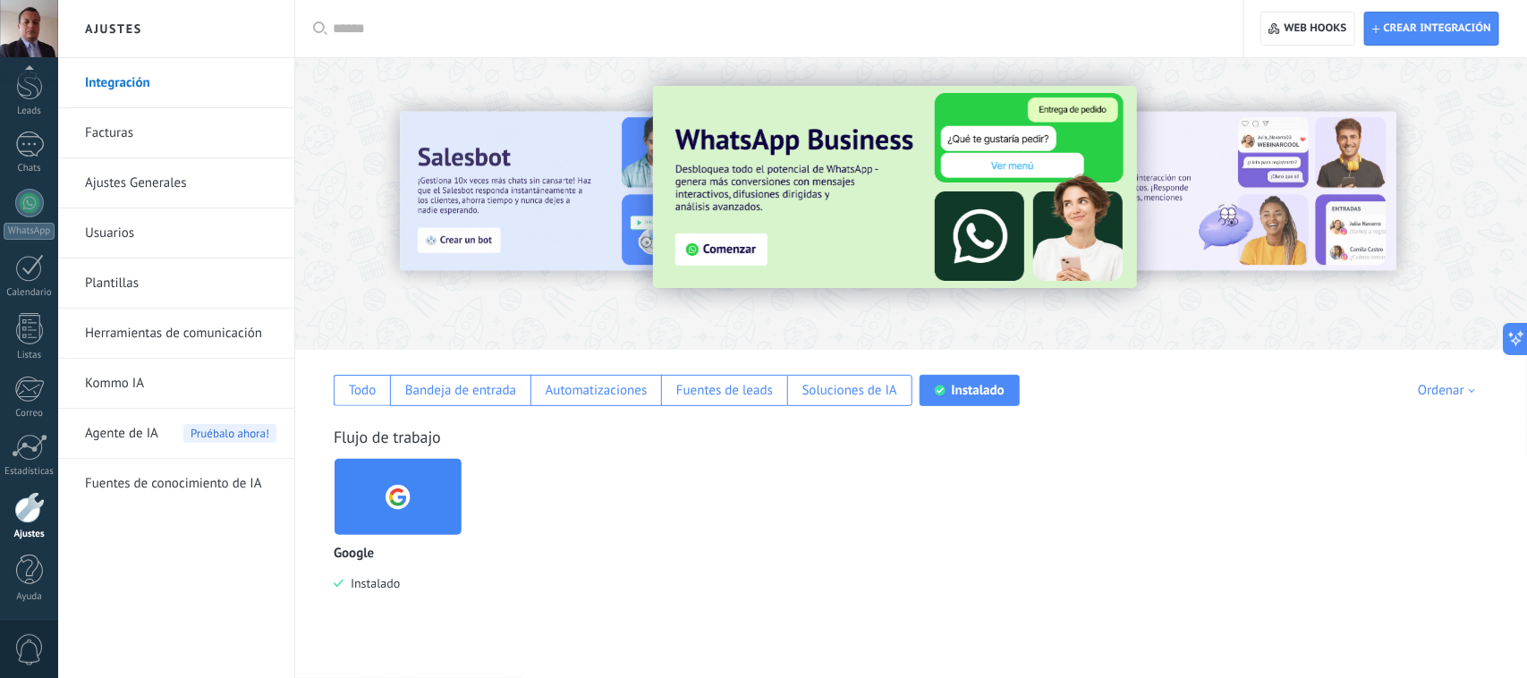
click at [360, 496] on img at bounding box center [397, 496] width 127 height 87
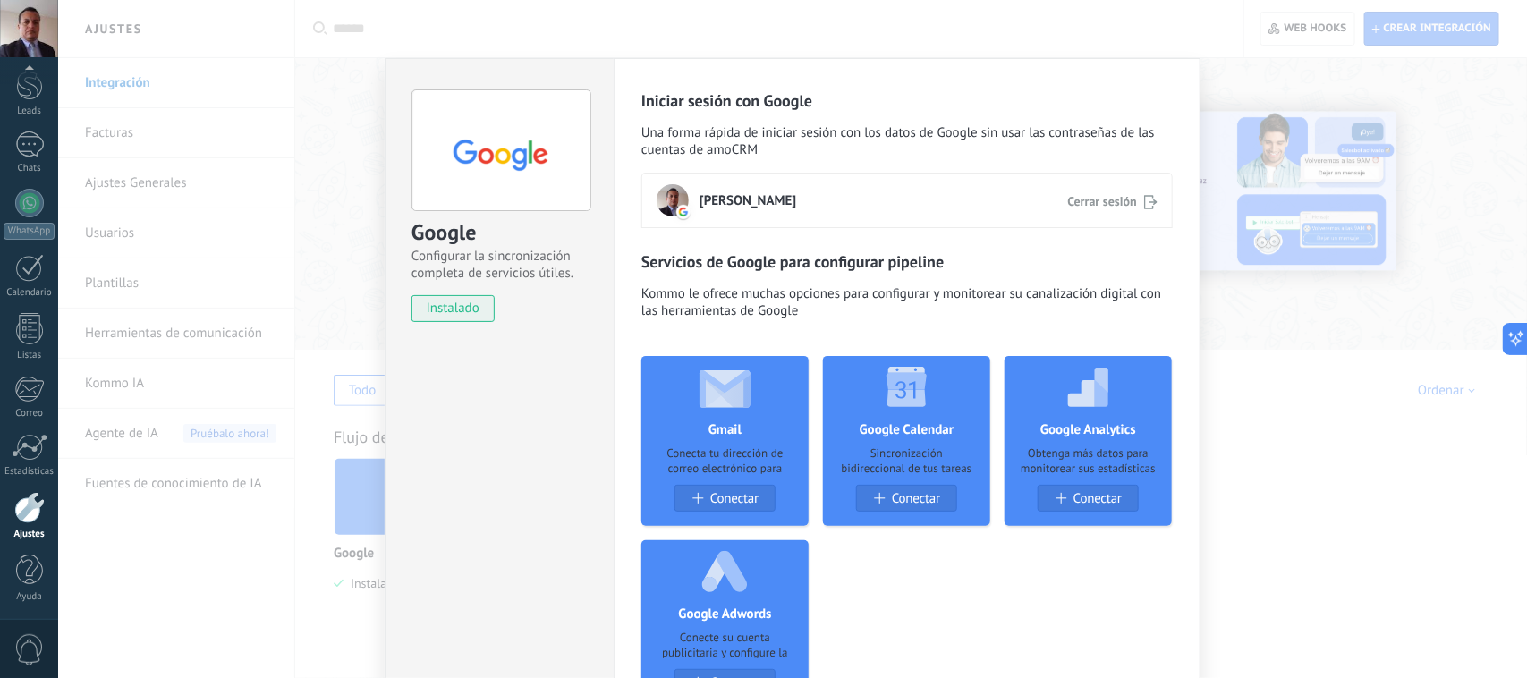
click at [1368, 502] on div "Google Configurar la sincronización completa de servicios útiles. instalado Des…" at bounding box center [792, 339] width 1469 height 678
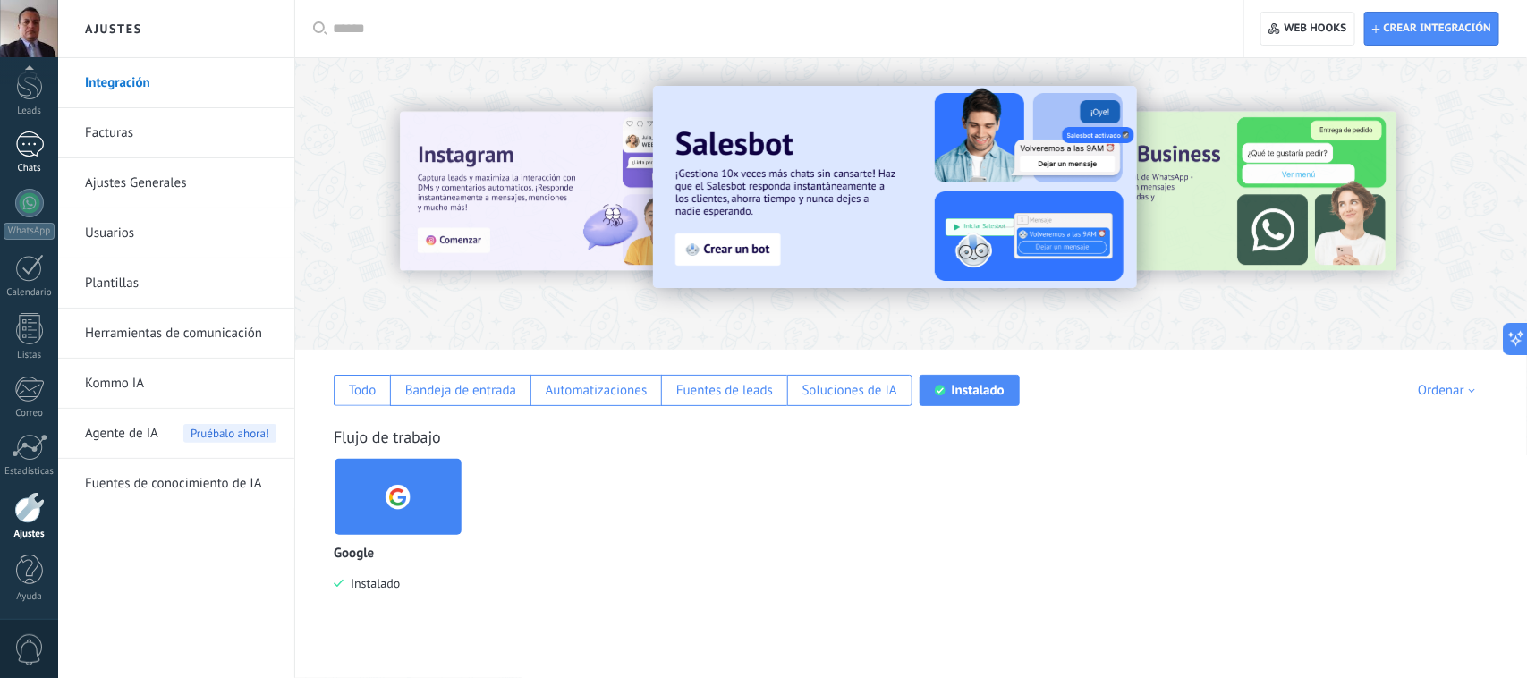
click at [30, 145] on div at bounding box center [29, 144] width 29 height 26
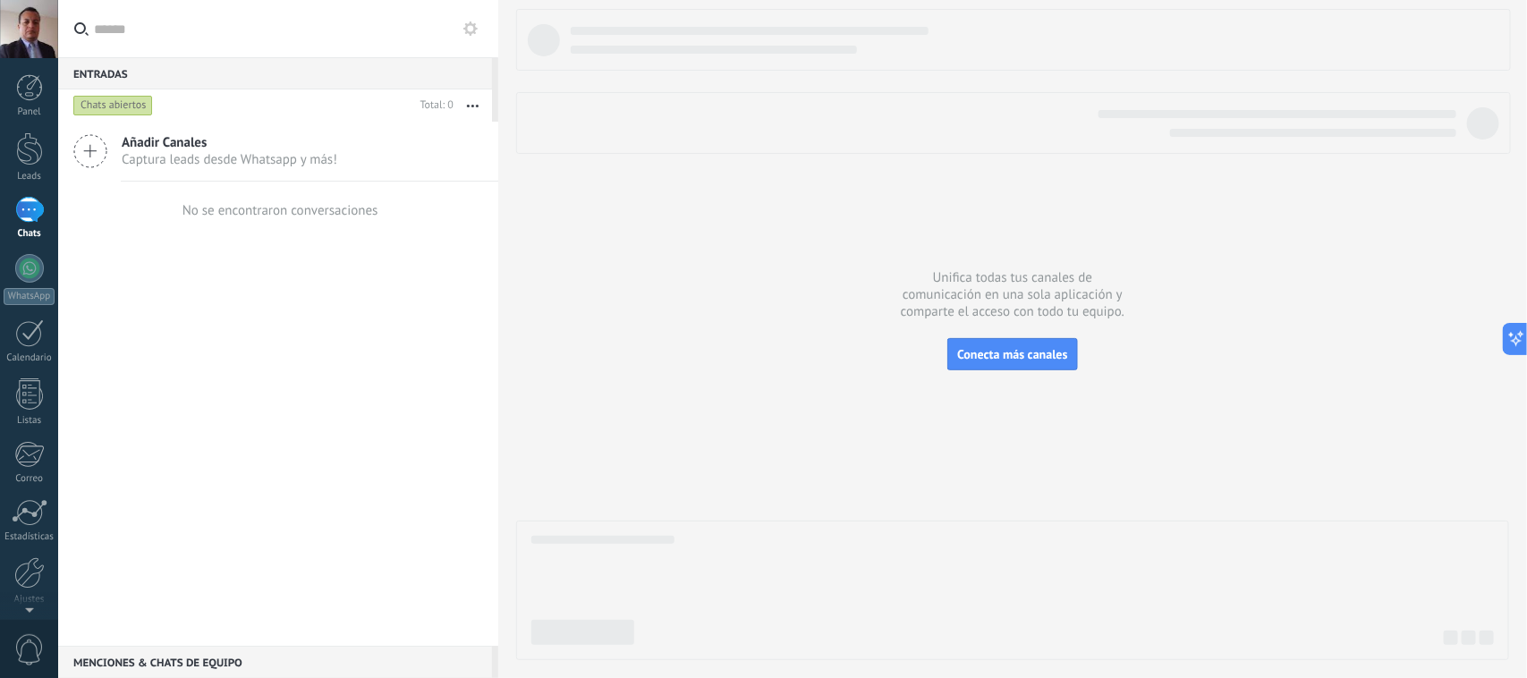
click at [164, 148] on span "Añadir Canales" at bounding box center [230, 142] width 216 height 17
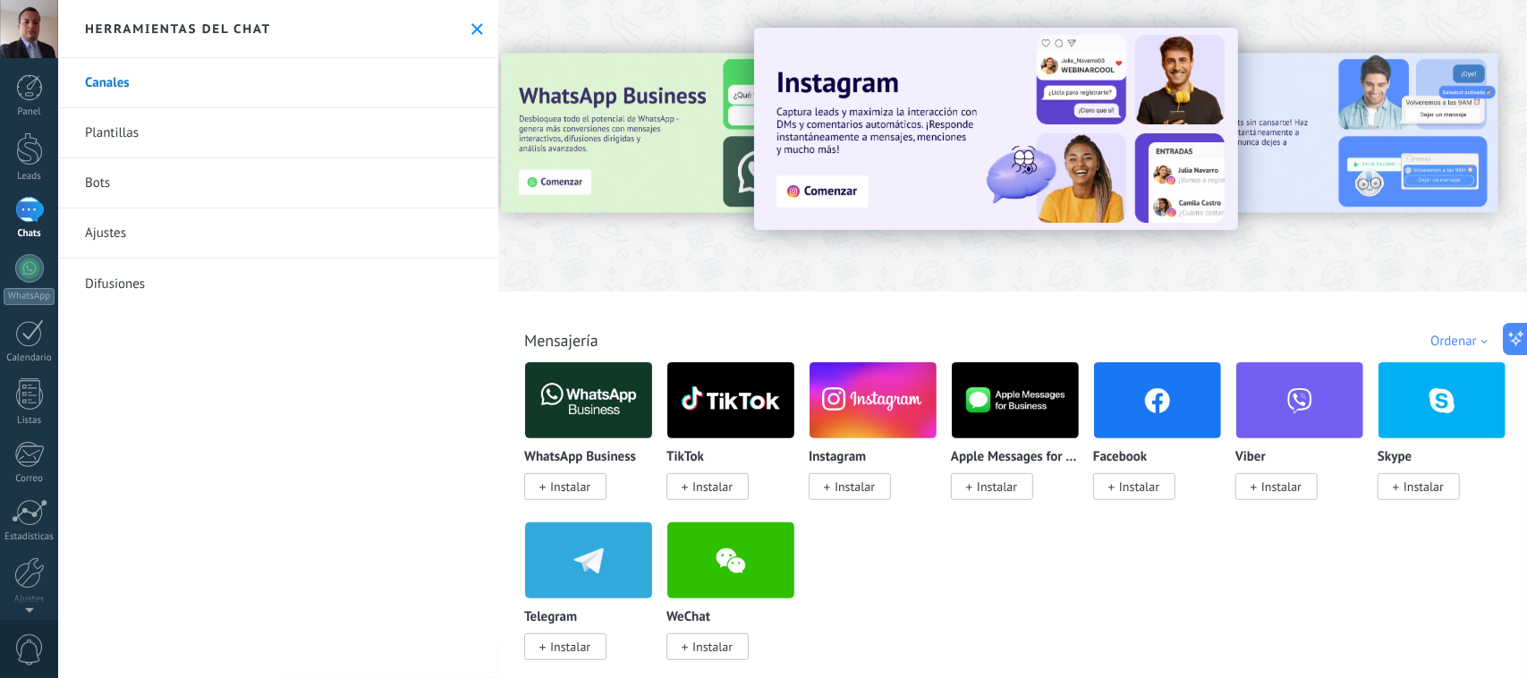
click at [1132, 487] on span "Instalar" at bounding box center [1139, 486] width 40 height 16
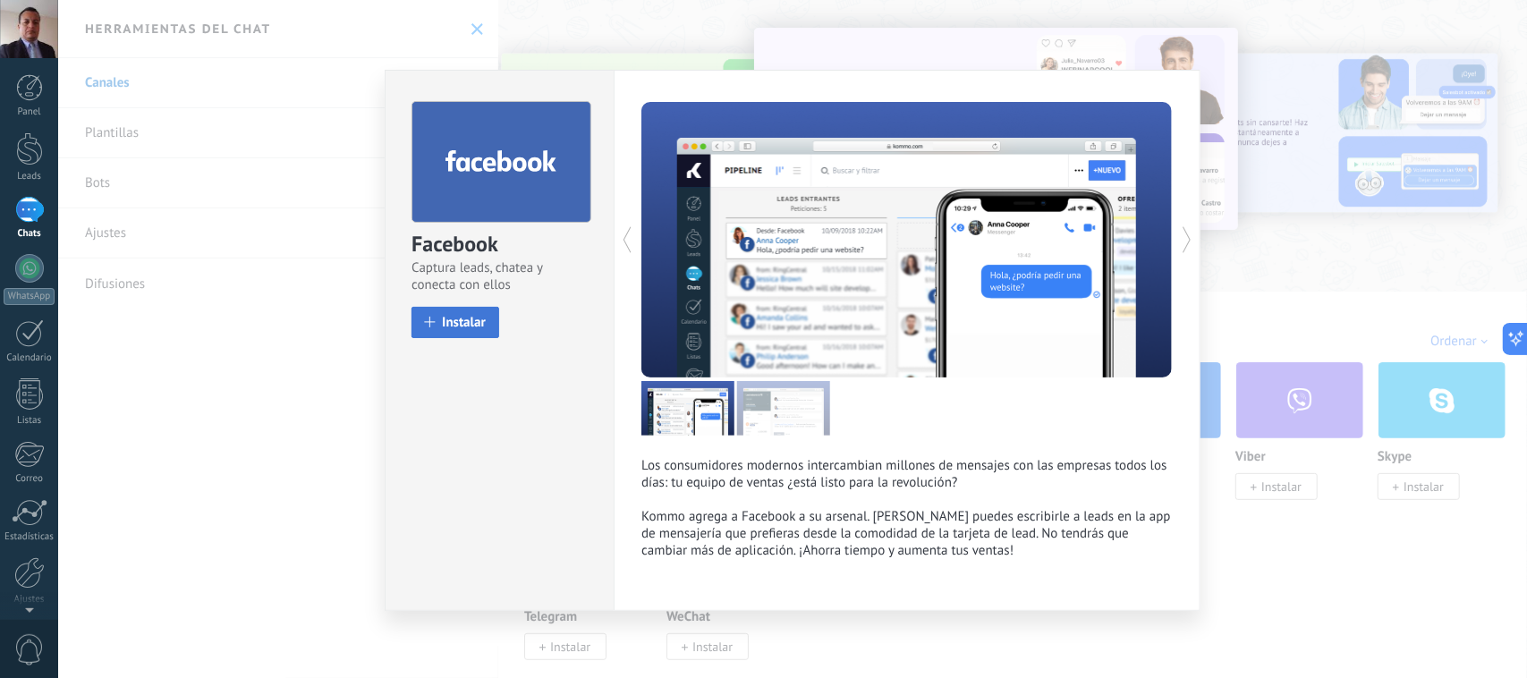
click at [466, 322] on span "Instalar" at bounding box center [464, 322] width 44 height 13
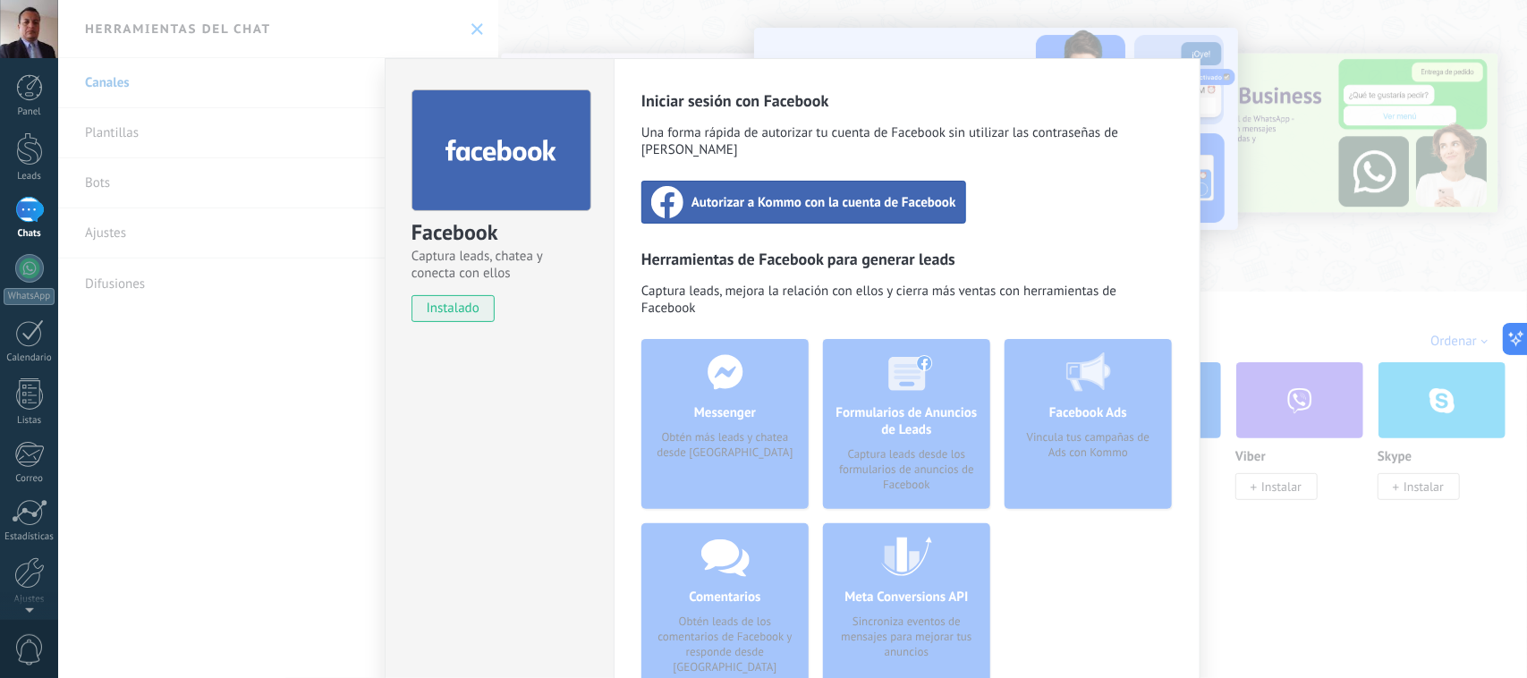
click at [841, 193] on span "Autorizar a Kommo con la cuenta de Facebook" at bounding box center [823, 202] width 265 height 18
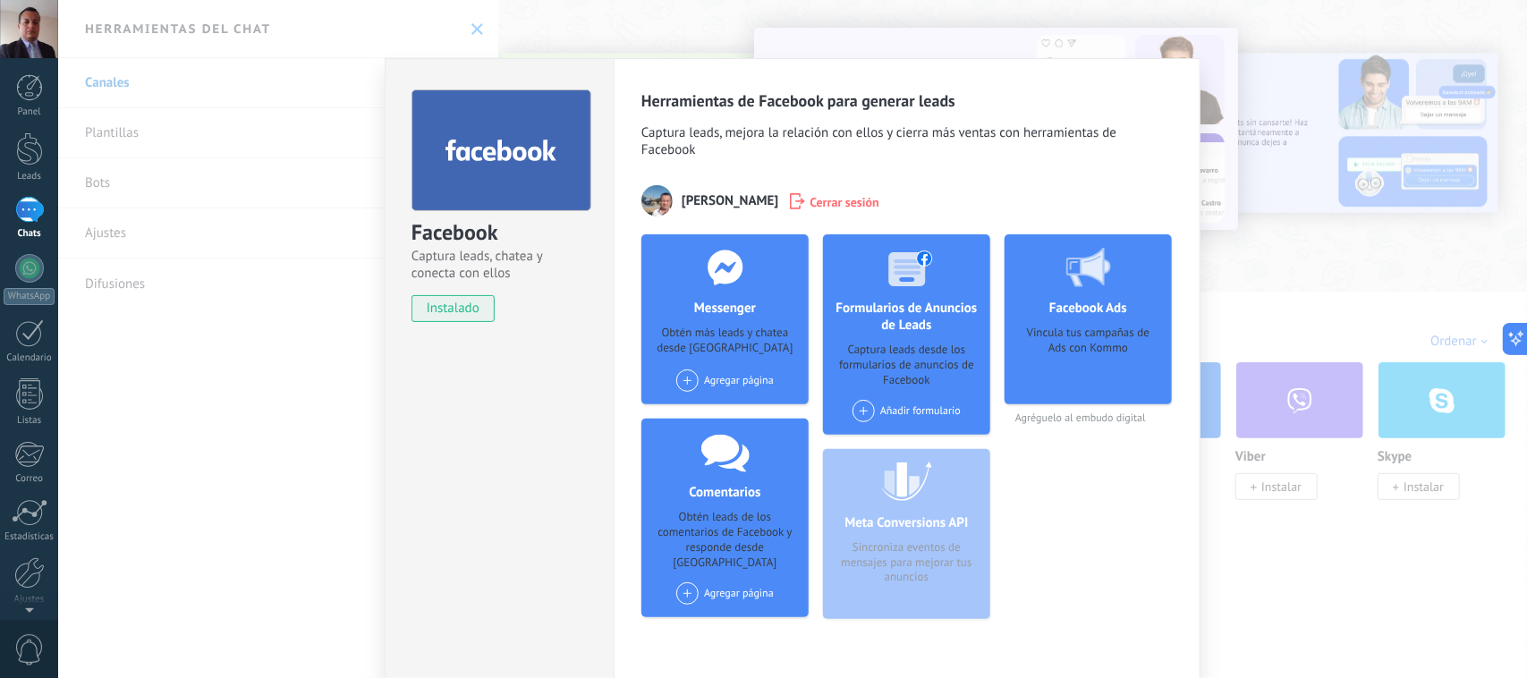
click at [724, 377] on div "Agregar página" at bounding box center [724, 380] width 97 height 22
click at [743, 420] on div "Jordan Market IA" at bounding box center [734, 413] width 120 height 39
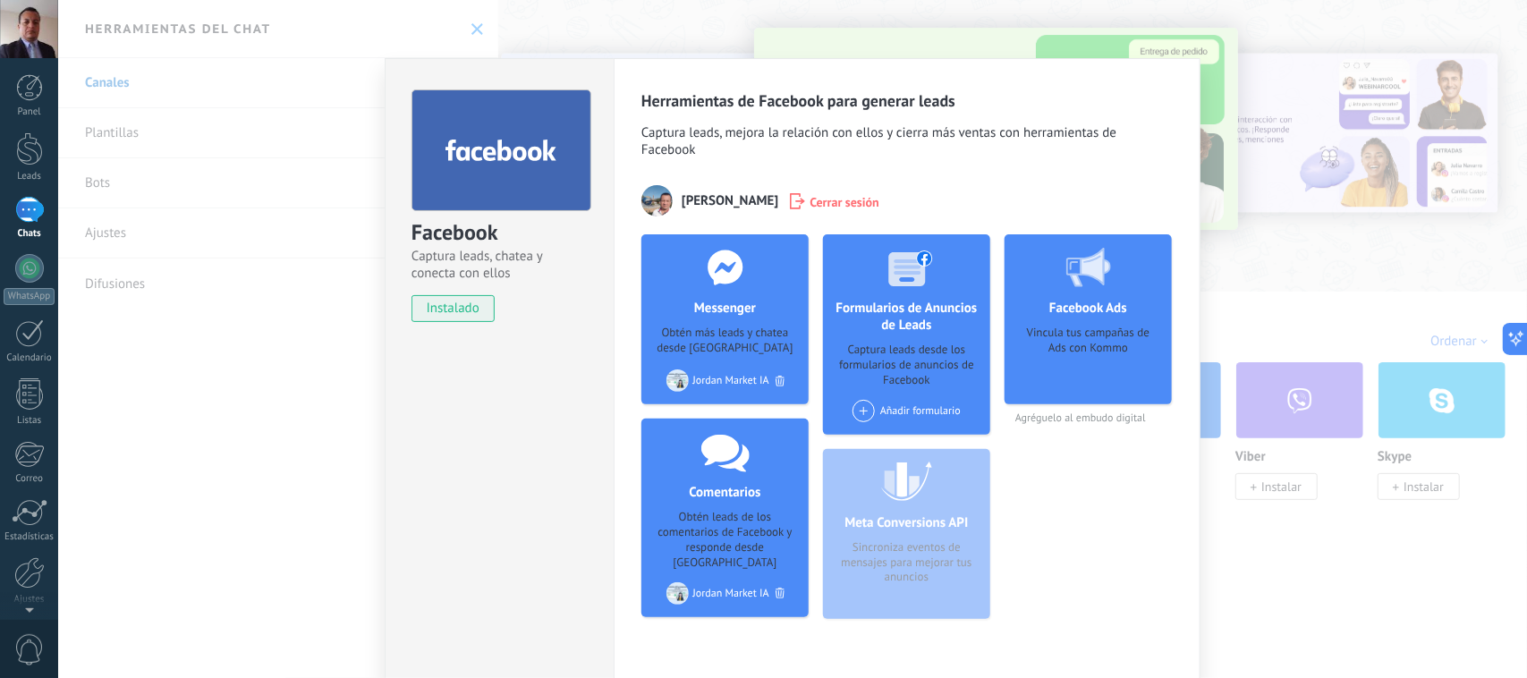
click at [314, 367] on div "Facebook Captura leads, chatea y conecta con ellos instalado Desinstalar Herram…" at bounding box center [792, 339] width 1469 height 678
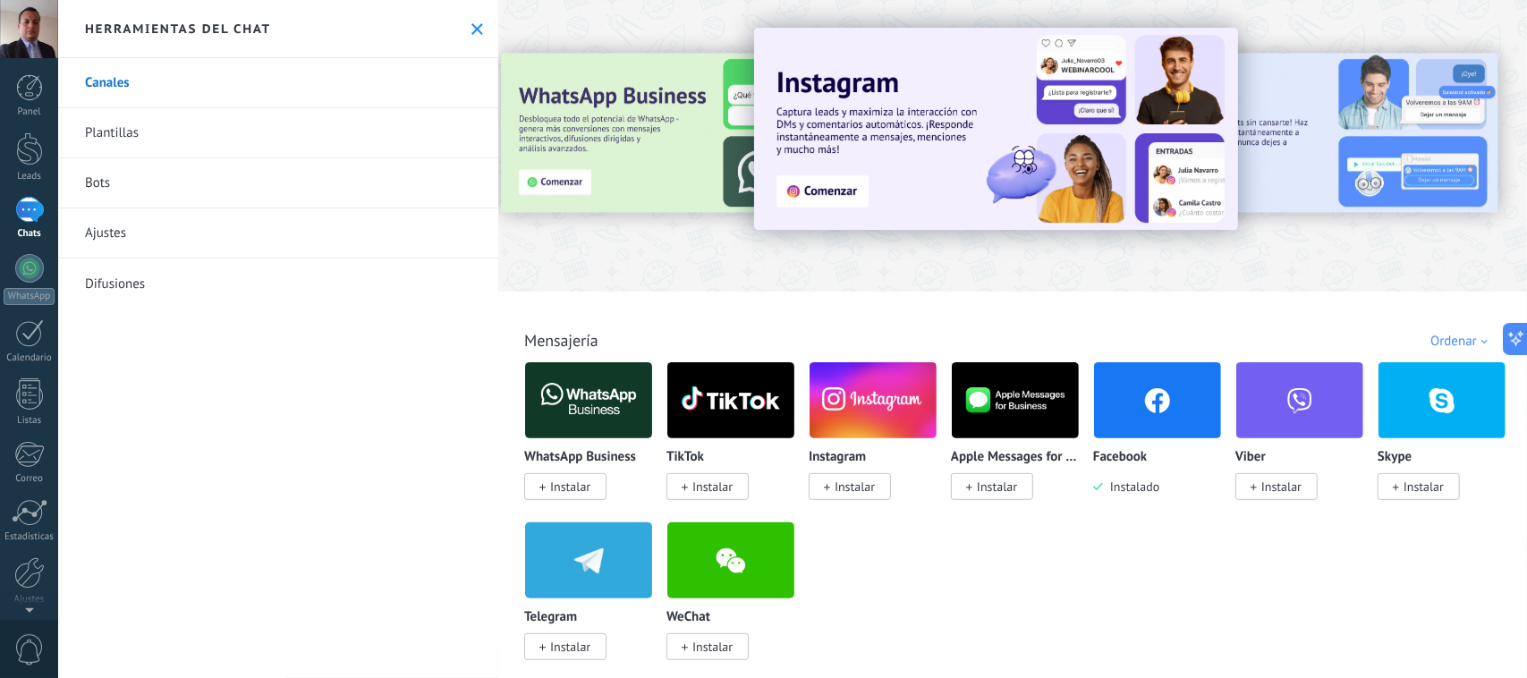
click at [25, 228] on div "Chats" at bounding box center [30, 234] width 52 height 12
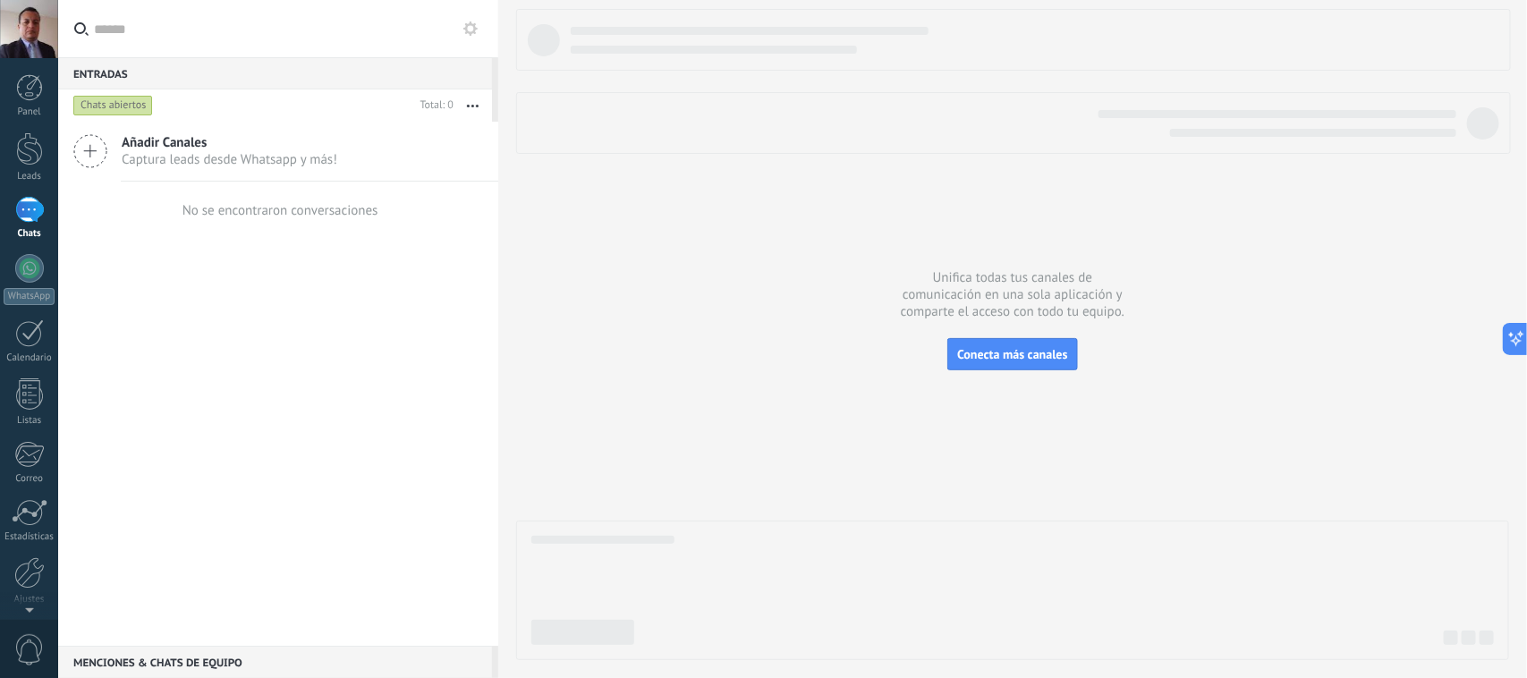
click at [32, 211] on div at bounding box center [29, 210] width 29 height 26
click at [25, 584] on div at bounding box center [29, 572] width 30 height 31
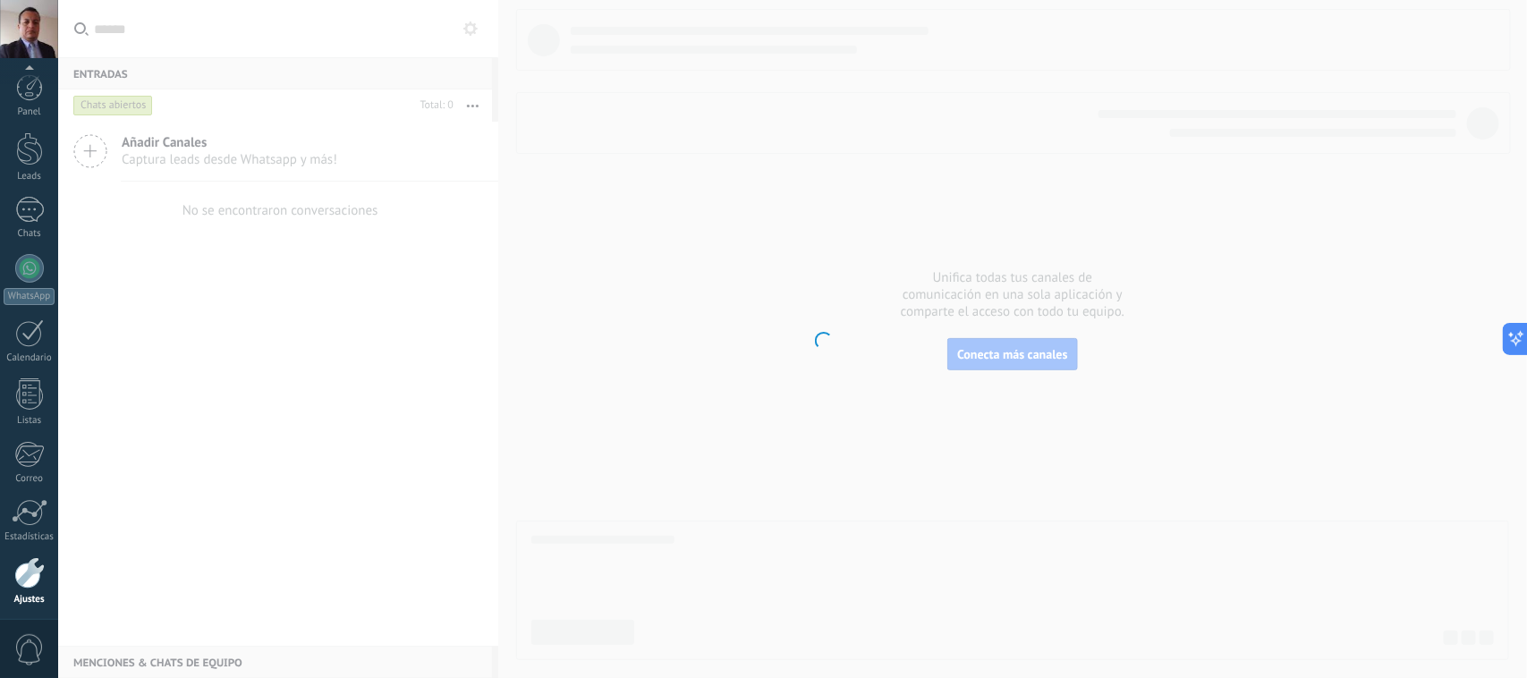
scroll to position [65, 0]
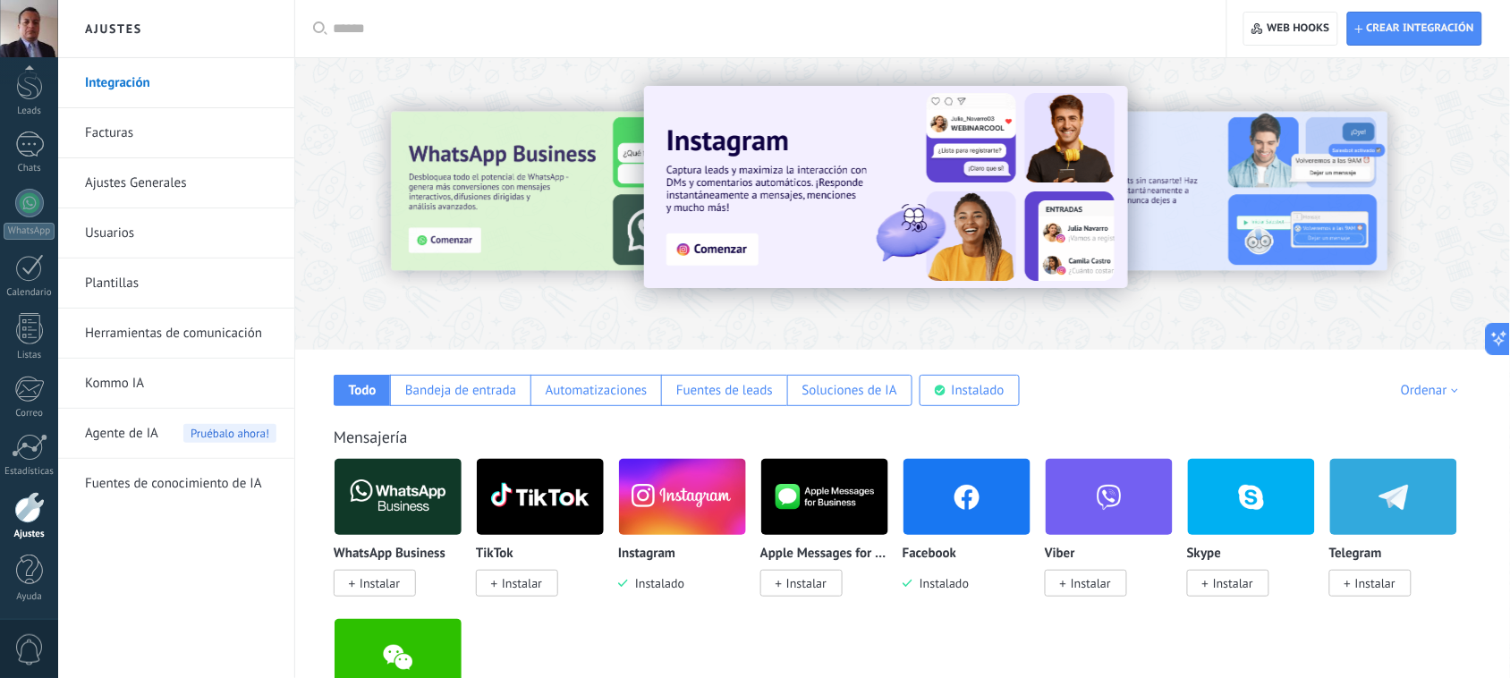
click at [976, 502] on img at bounding box center [966, 496] width 127 height 87
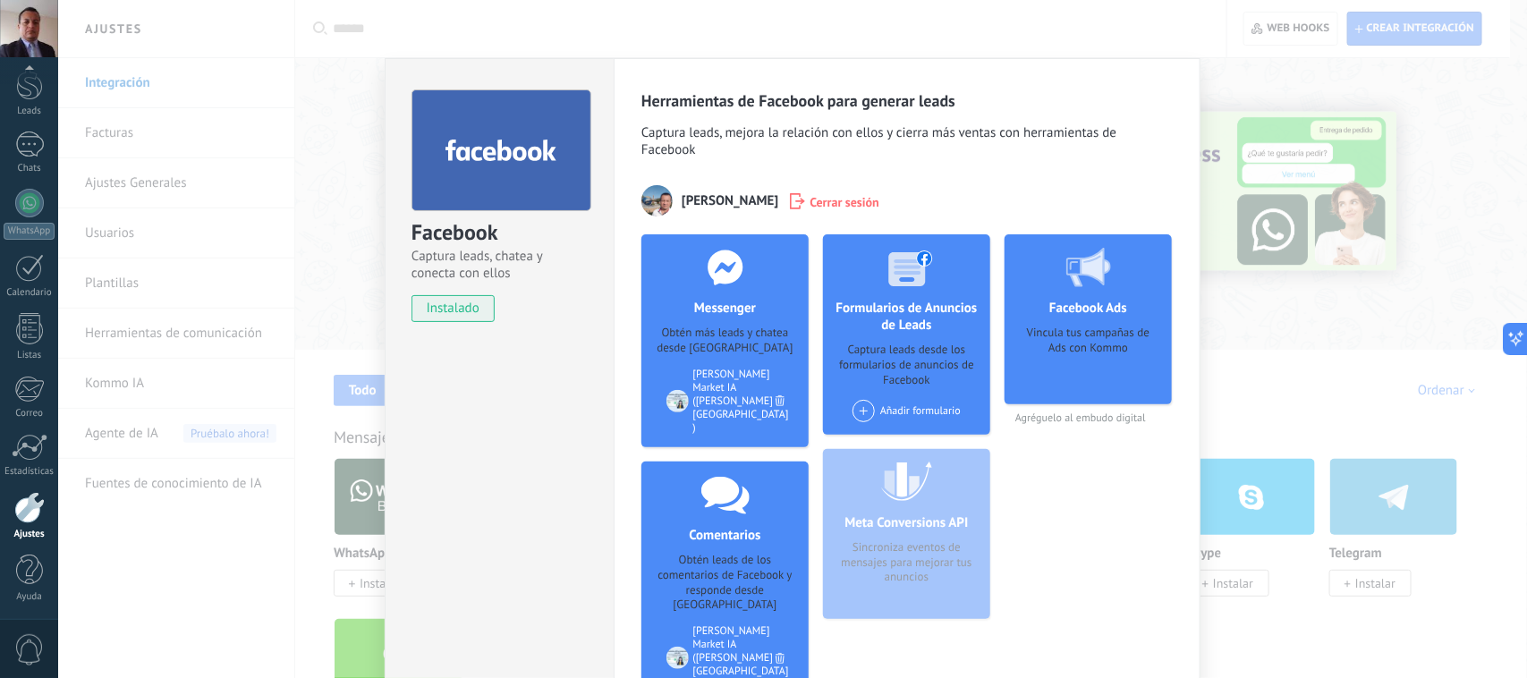
click at [685, 647] on div at bounding box center [677, 658] width 22 height 22
click at [720, 624] on div "[PERSON_NAME] Market IA ([PERSON_NAME][GEOGRAPHIC_DATA] )" at bounding box center [741, 657] width 96 height 67
click at [734, 527] on h4 "Comentarios" at bounding box center [724, 535] width 80 height 17
click at [879, 203] on span "Cerrar sesión" at bounding box center [844, 201] width 70 height 18
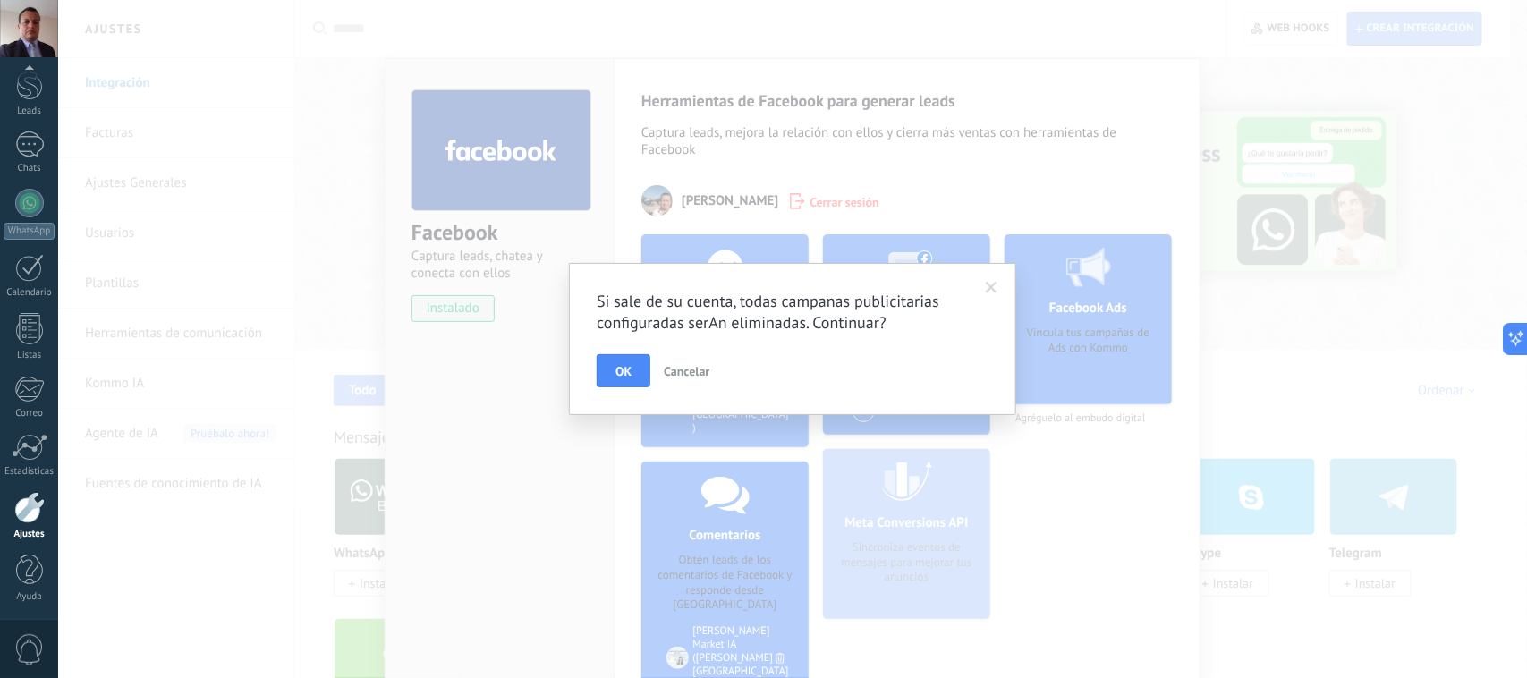
click at [624, 385] on button "OK" at bounding box center [624, 371] width 54 height 34
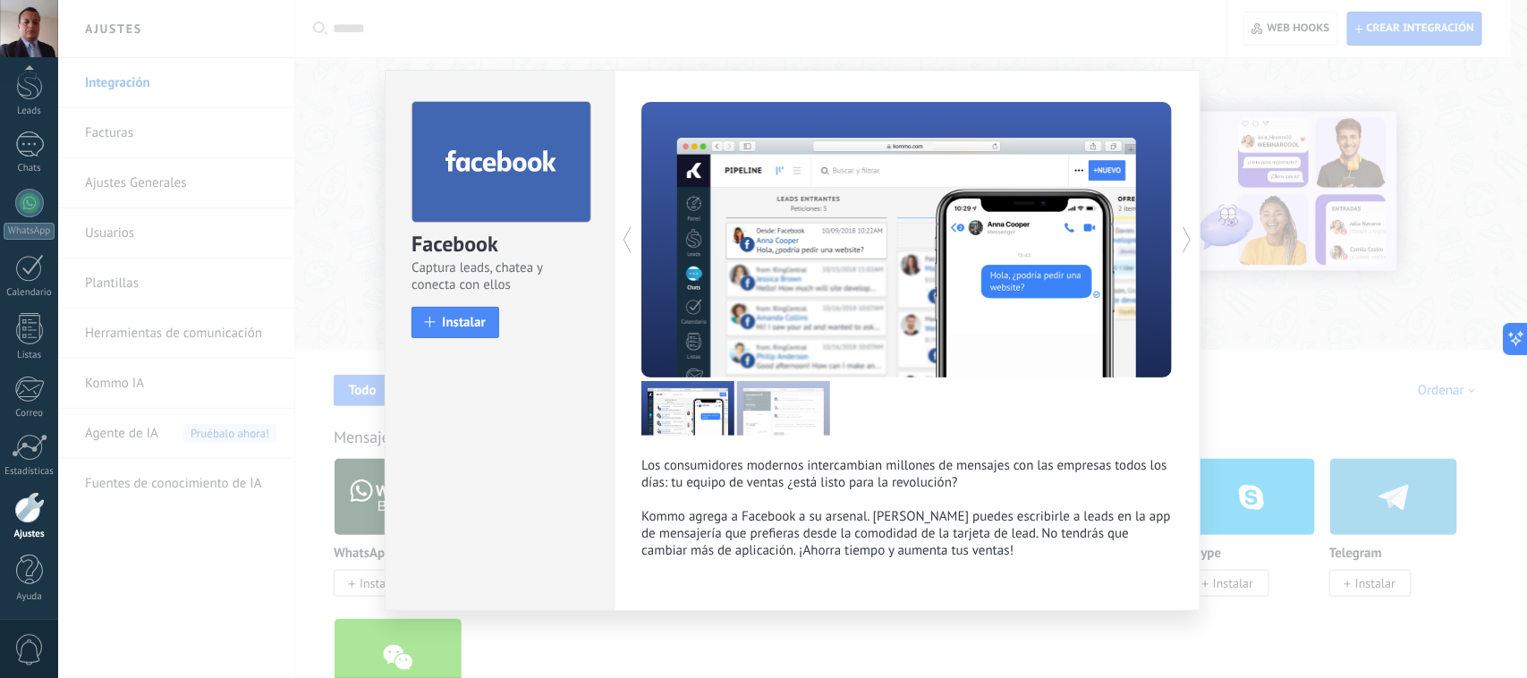
click at [602, 31] on div "Facebook Captura leads, chatea y conecta con ellos install Instalar Los consumi…" at bounding box center [792, 339] width 1469 height 678
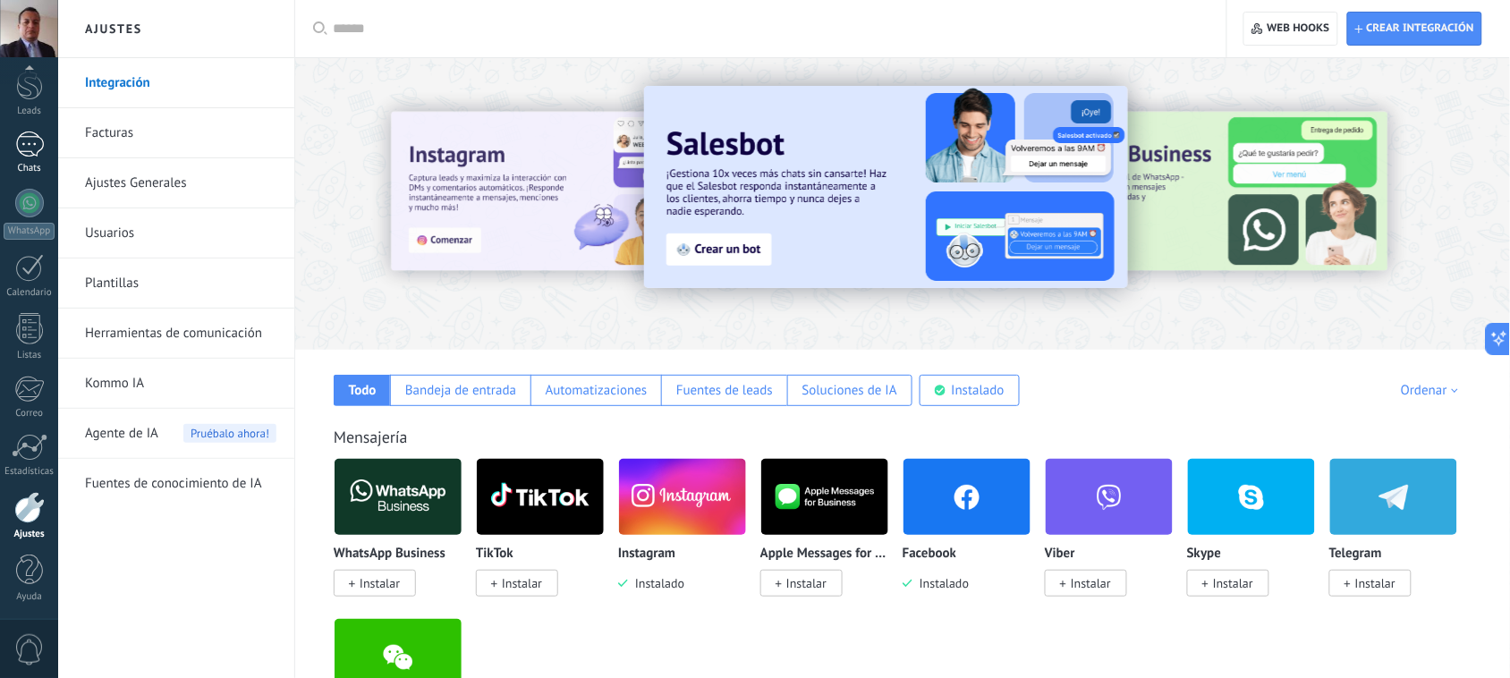
click at [25, 148] on div at bounding box center [29, 144] width 29 height 26
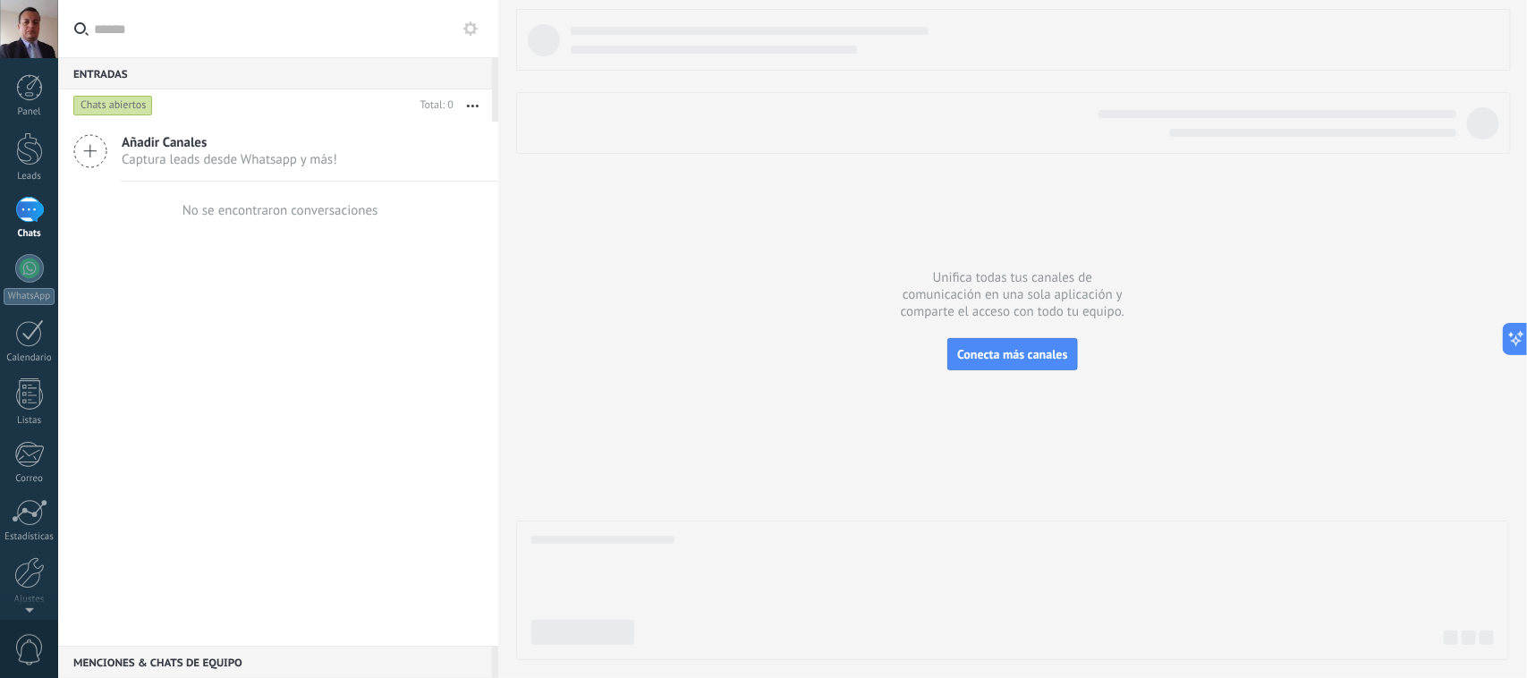
click at [171, 152] on span "Captura leads desde Whatsapp y más!" at bounding box center [230, 159] width 216 height 17
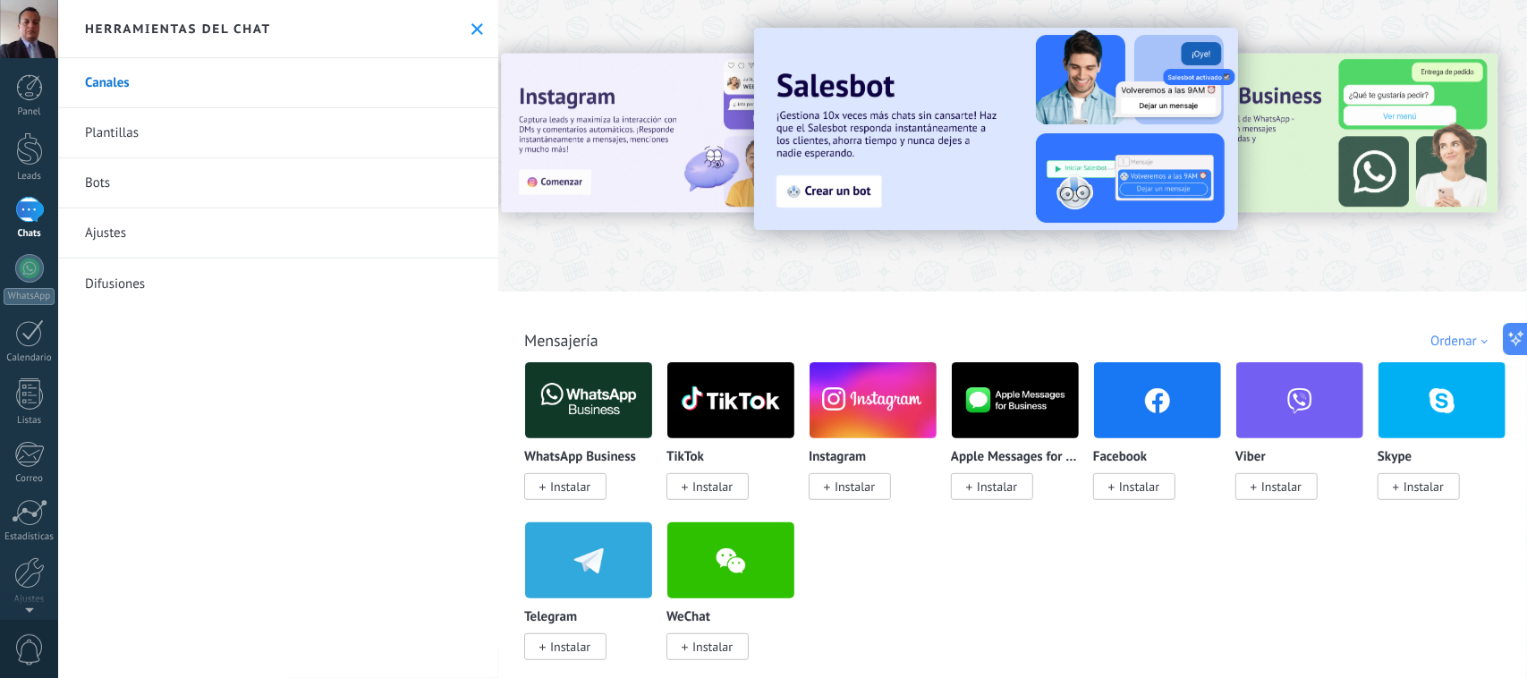
click at [1478, 340] on div "Ordenar" at bounding box center [1461, 341] width 63 height 17
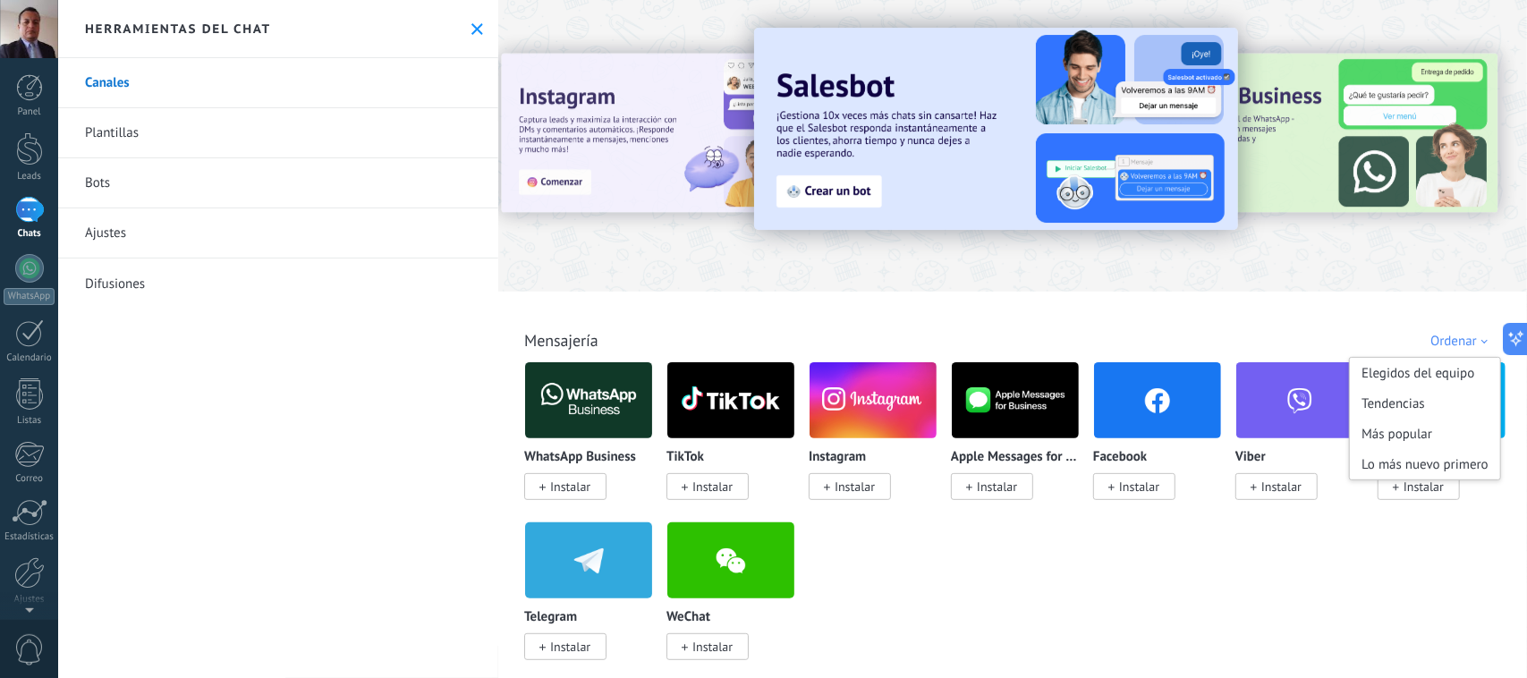
click at [1189, 314] on div "Todo Bandeja de entrada Automatizaciones Fuentes de leads Soluciones de IA Inst…" at bounding box center [1013, 321] width 1018 height 58
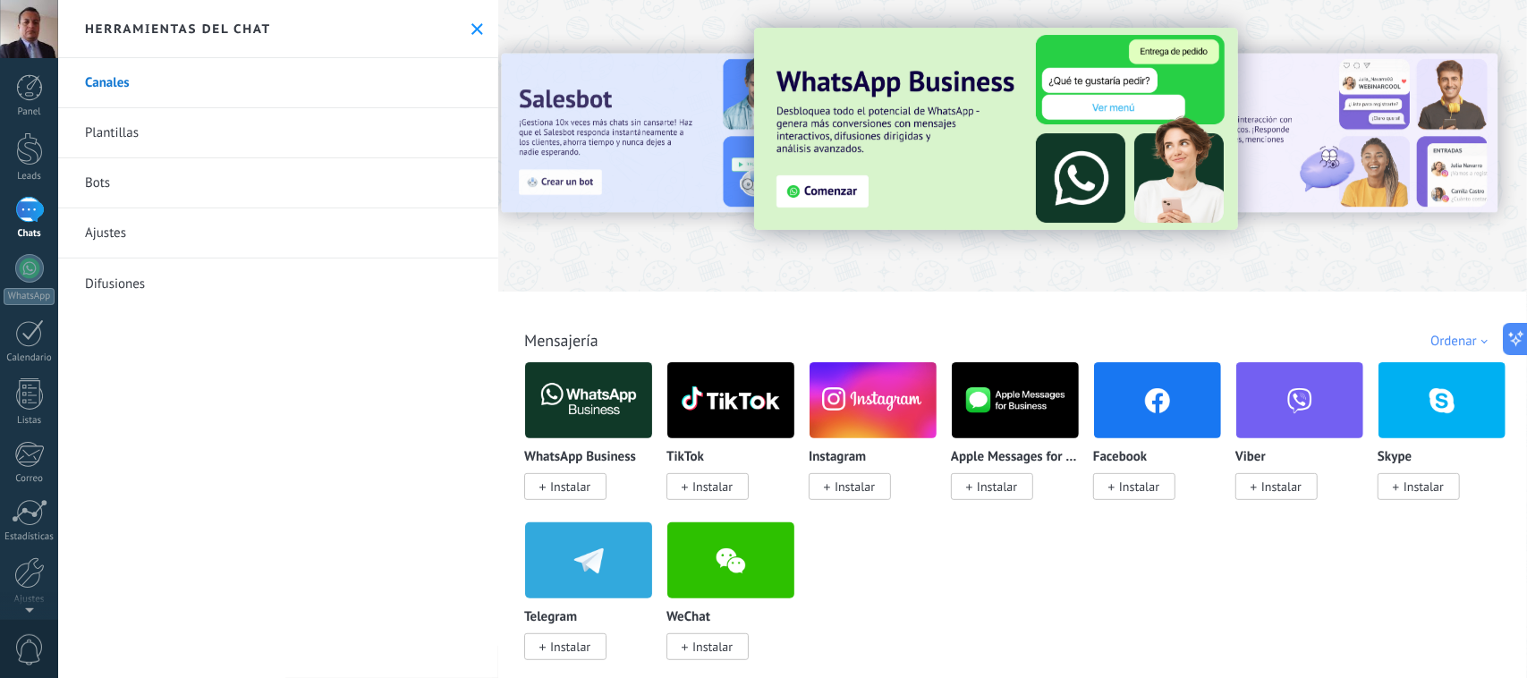
click at [1168, 400] on img at bounding box center [1157, 400] width 127 height 87
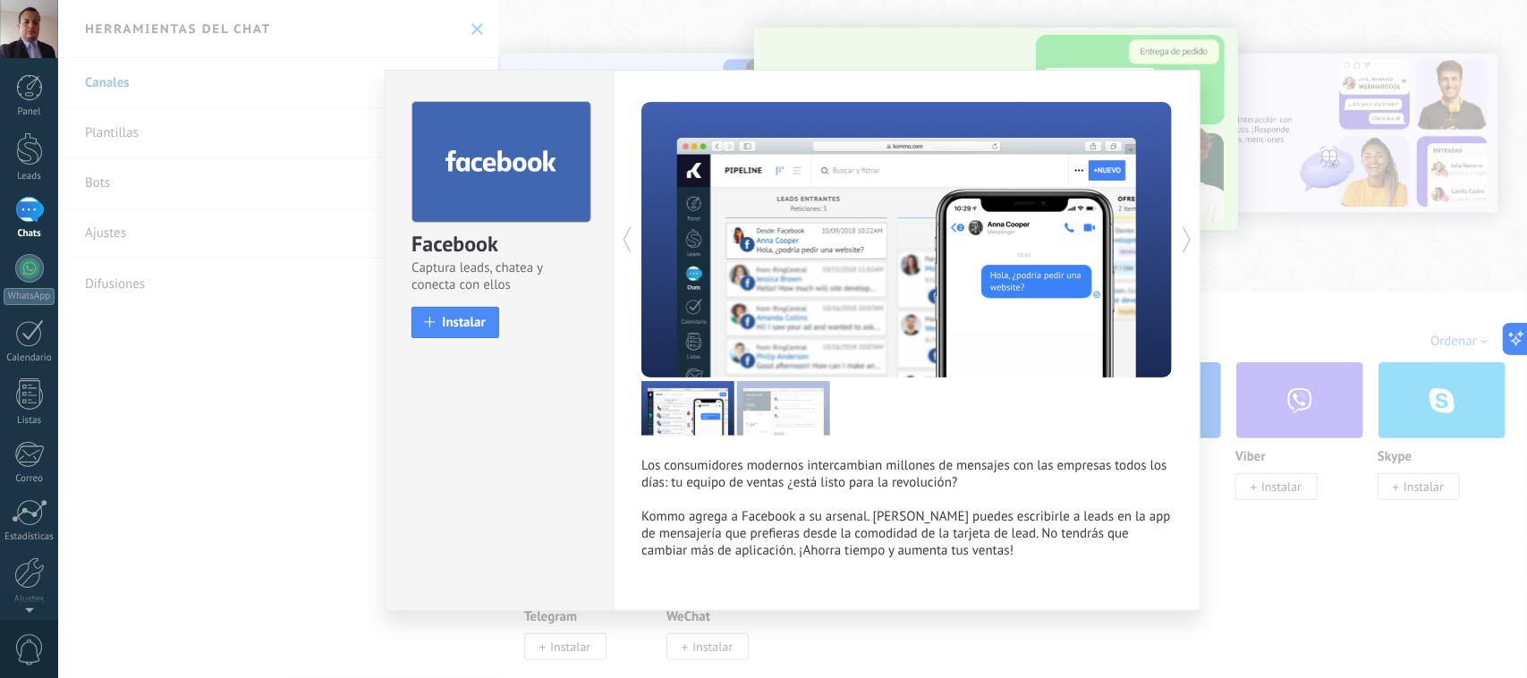
click at [1391, 602] on div "Facebook Captura leads, chatea y conecta con ellos install Instalar Los consumi…" at bounding box center [792, 339] width 1469 height 678
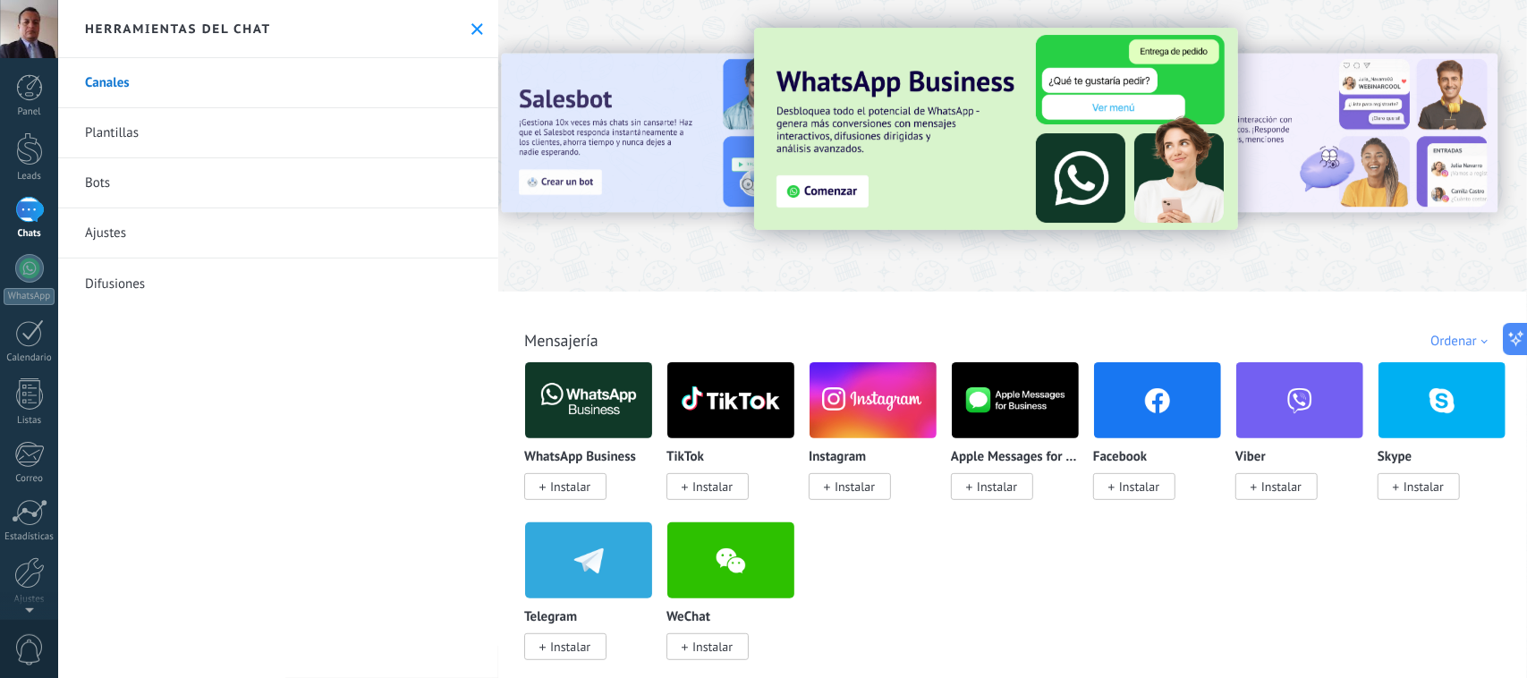
click at [30, 212] on div at bounding box center [29, 210] width 29 height 26
